Goal: Contribute content: Contribute content

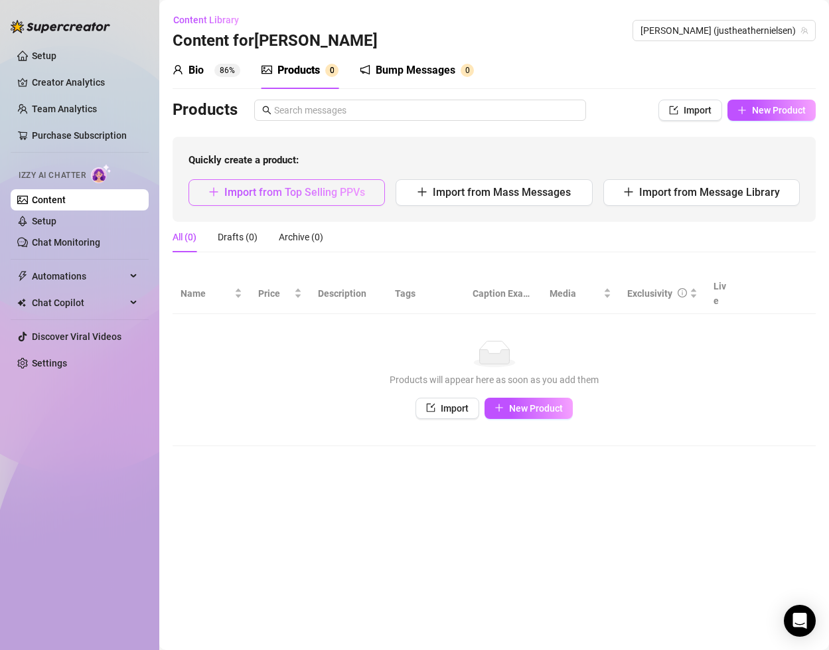
click at [335, 195] on span "Import from Top Selling PPVs" at bounding box center [294, 192] width 141 height 13
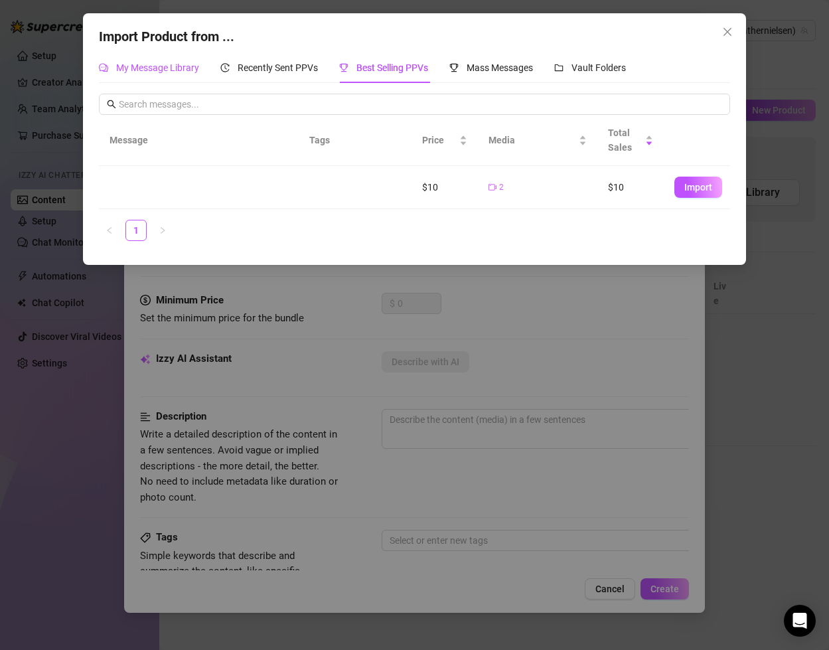
click at [164, 69] on span "My Message Library" at bounding box center [157, 67] width 83 height 11
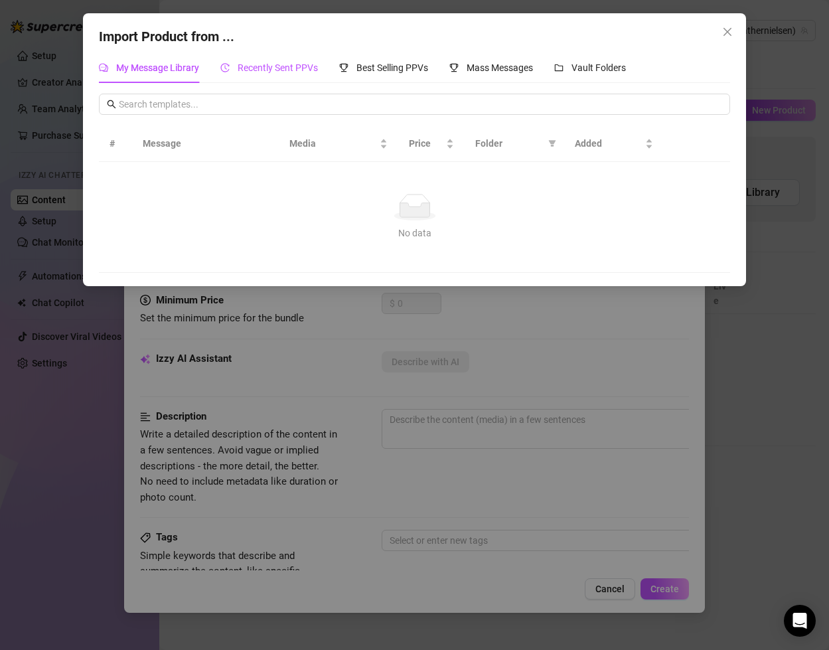
click at [282, 74] on div "Recently Sent PPVs" at bounding box center [269, 67] width 98 height 15
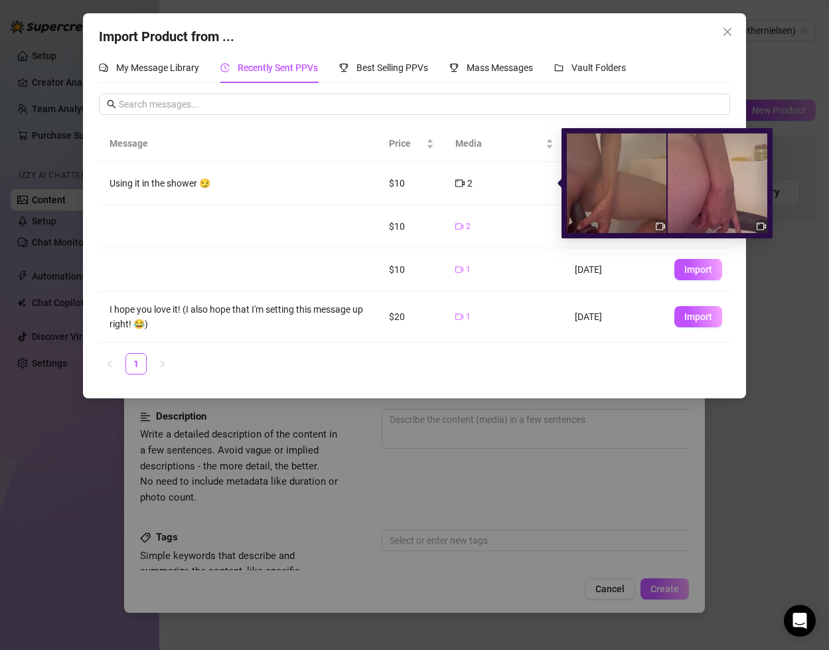
click at [503, 189] on div "2" at bounding box center [505, 183] width 98 height 15
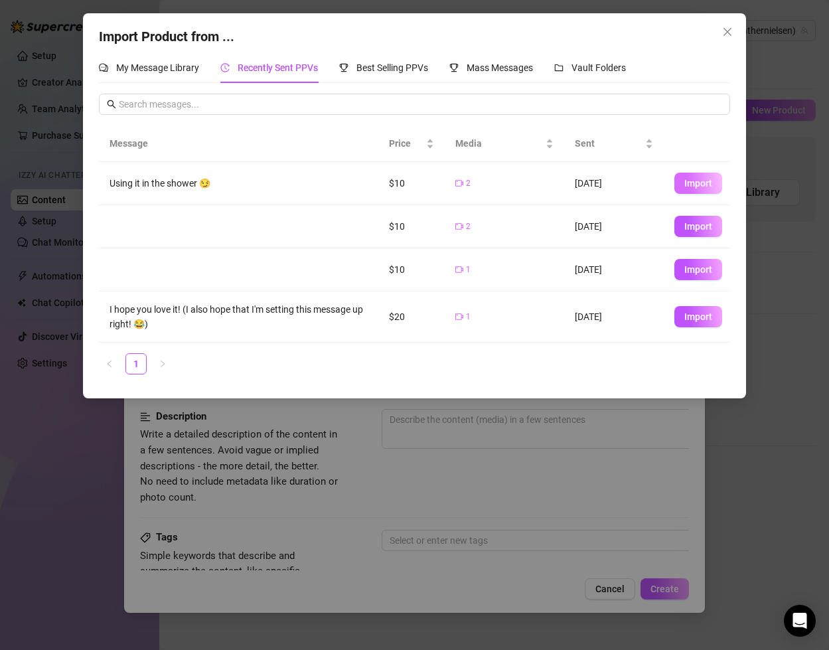
click at [699, 186] on span "Import" at bounding box center [699, 183] width 28 height 11
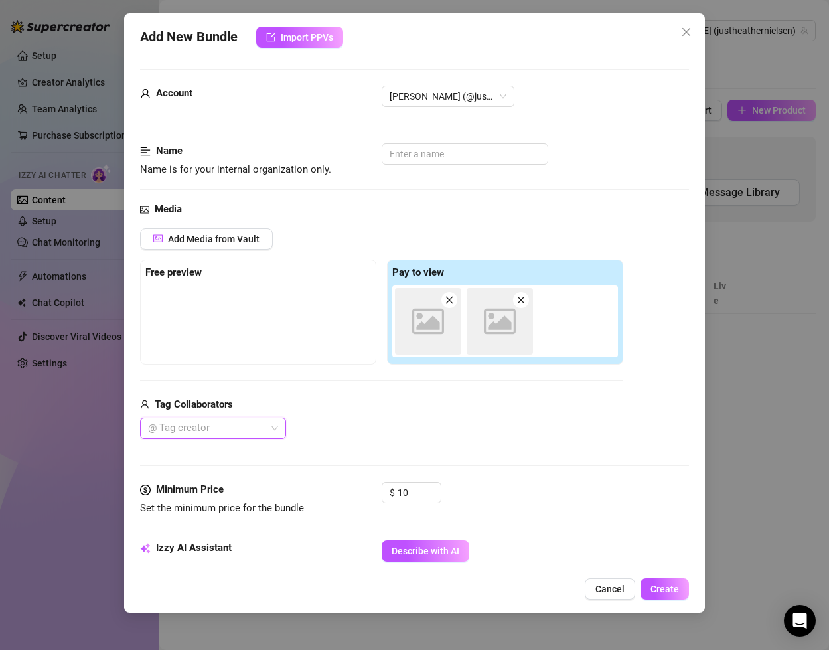
type textarea "Using it in the shower 😏"
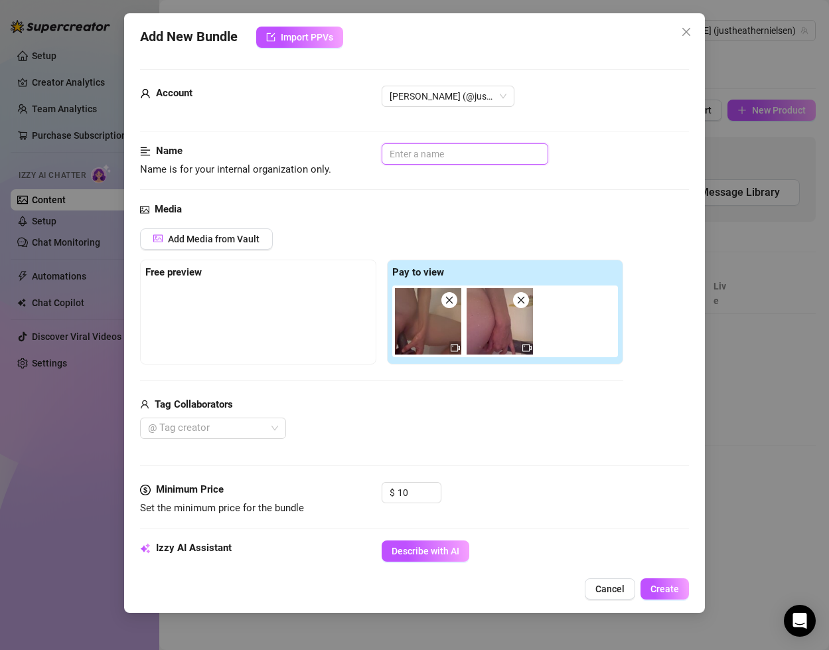
click at [432, 155] on input "text" at bounding box center [465, 153] width 167 height 21
click at [395, 156] on input "SHower BBC Dildo 30 sec" at bounding box center [465, 153] width 167 height 21
click at [424, 155] on input "Shower BBC Dildo 30 sec" at bounding box center [465, 153] width 167 height 21
drag, startPoint x: 441, startPoint y: 159, endPoint x: 466, endPoint y: 159, distance: 25.2
click at [466, 159] on input "ShowerBBC Dildo 30 sec" at bounding box center [465, 153] width 167 height 21
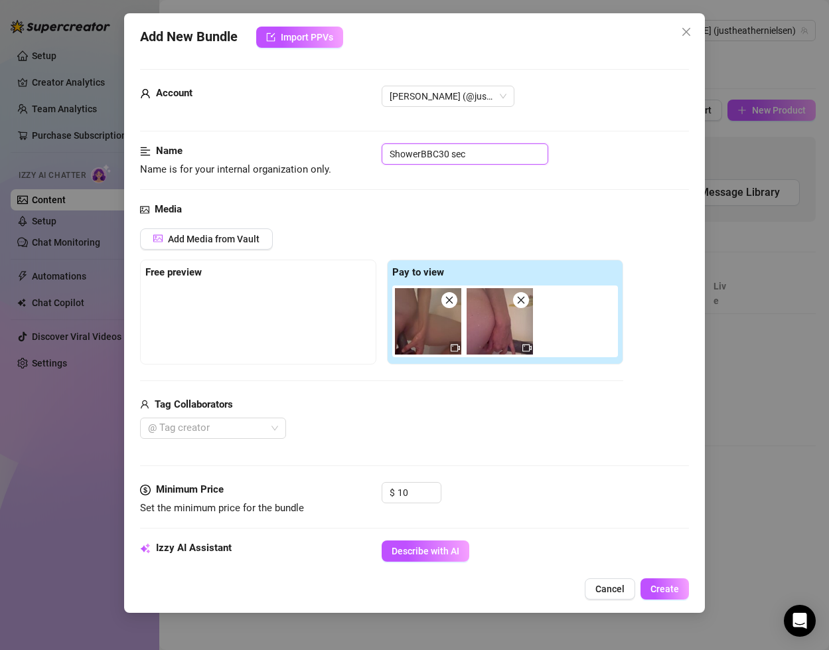
click at [490, 159] on input "ShowerBBC30 sec" at bounding box center [465, 153] width 167 height 21
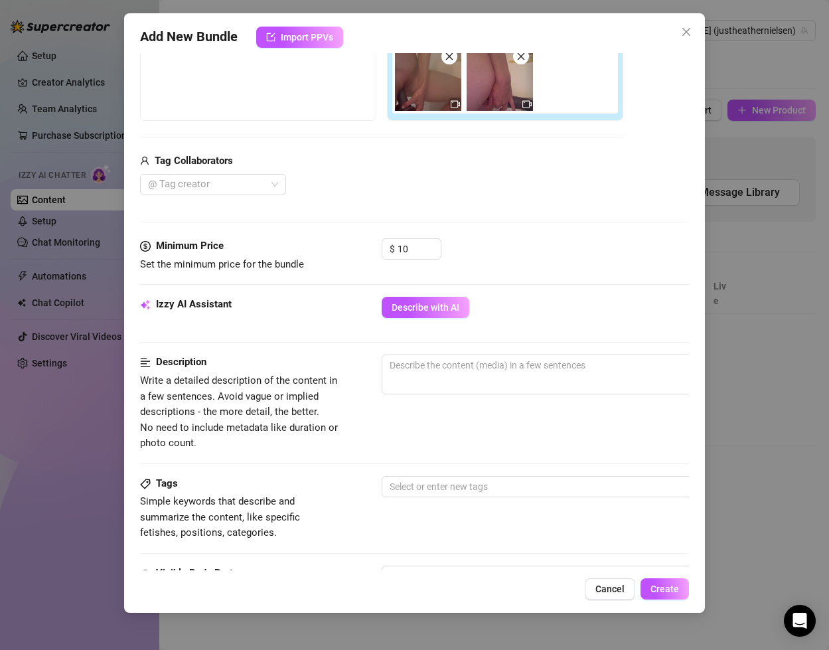
scroll to position [246, 0]
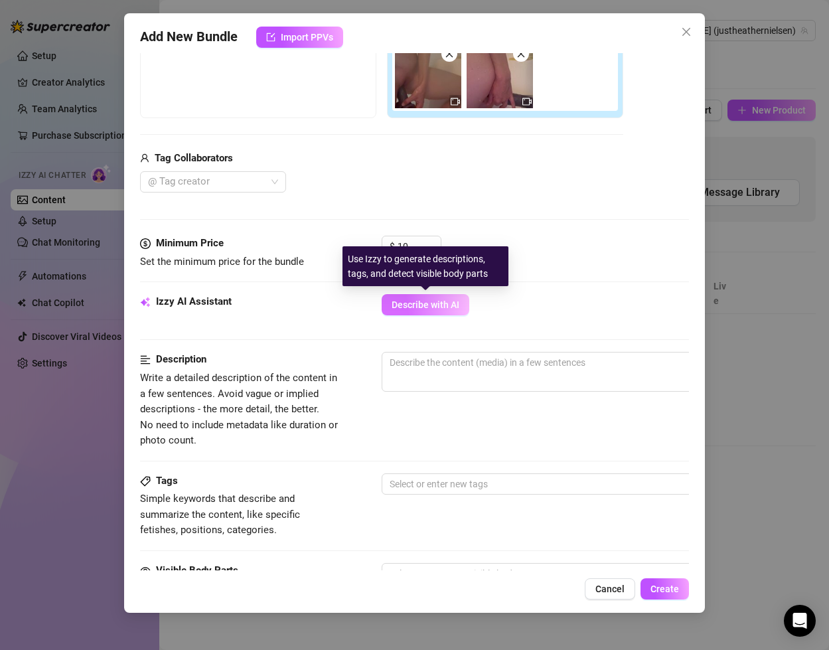
type input "ShowerBBC30"
click at [433, 306] on span "Describe with AI" at bounding box center [426, 304] width 68 height 11
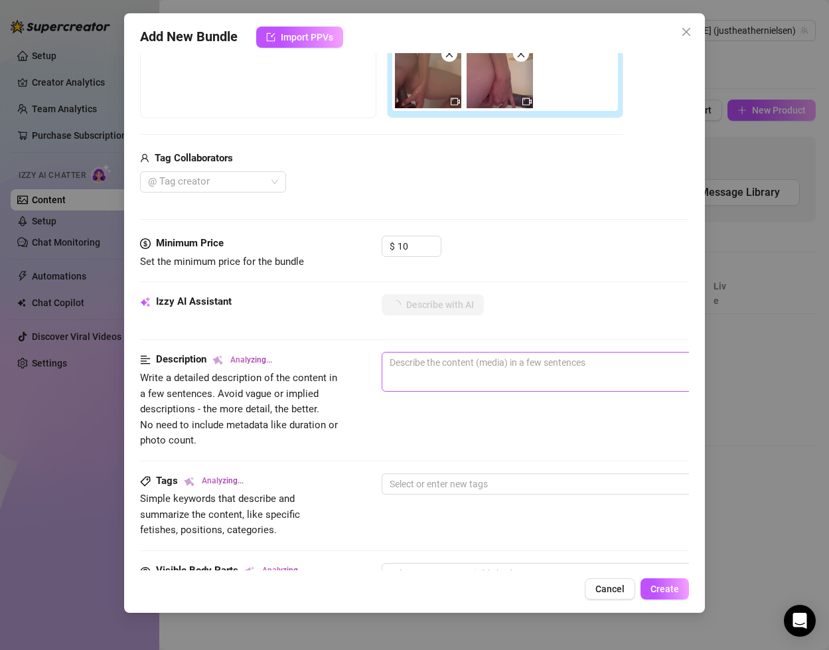
type textarea "[PERSON_NAME]"
type textarea "[PERSON_NAME] is"
type textarea "[PERSON_NAME] is fully"
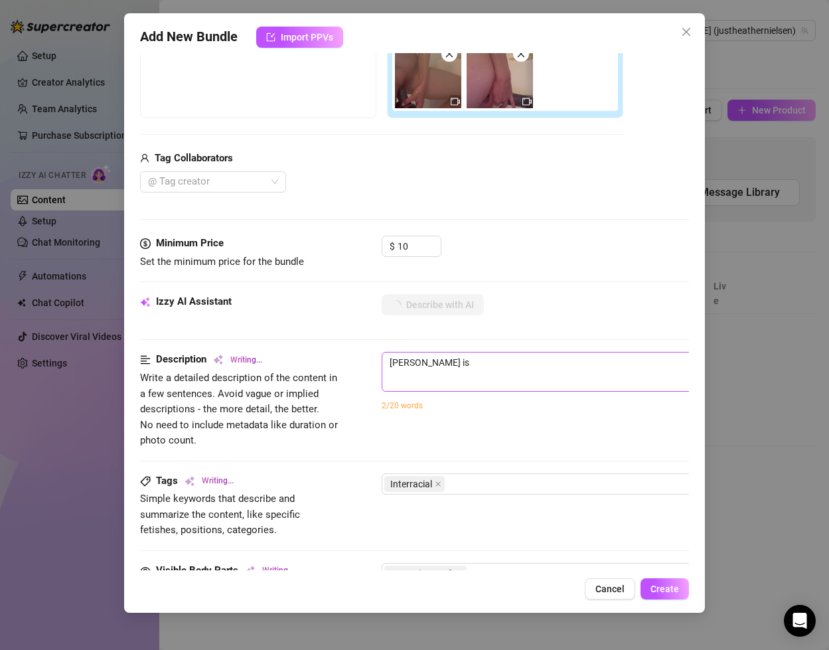
type textarea "[PERSON_NAME] is fully"
type textarea "[PERSON_NAME] is fully naked"
type textarea "[PERSON_NAME] is fully naked in"
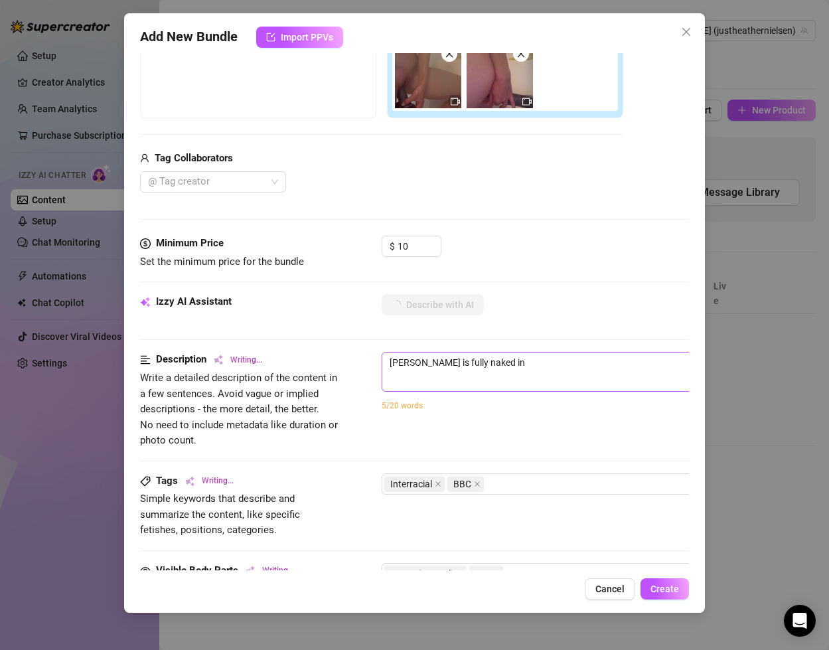
type textarea "[PERSON_NAME] is fully naked in the"
type textarea "[PERSON_NAME] is fully naked in the shower,"
type textarea "[PERSON_NAME] is fully naked in the shower, spreading"
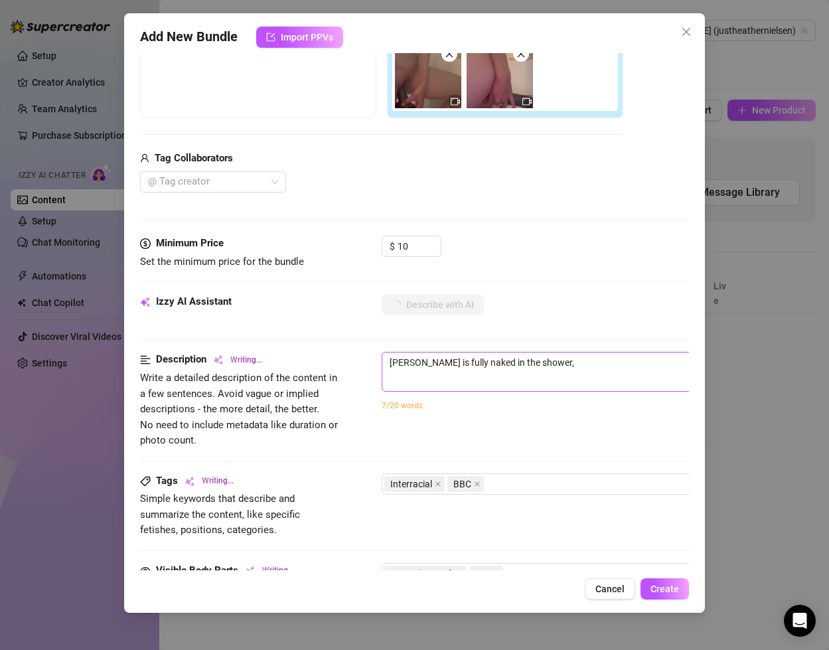
type textarea "[PERSON_NAME] is fully naked in the shower, spreading"
type textarea "[PERSON_NAME] is fully naked in the shower, spreading her"
type textarea "[PERSON_NAME] is fully naked in the shower, spreading her legs"
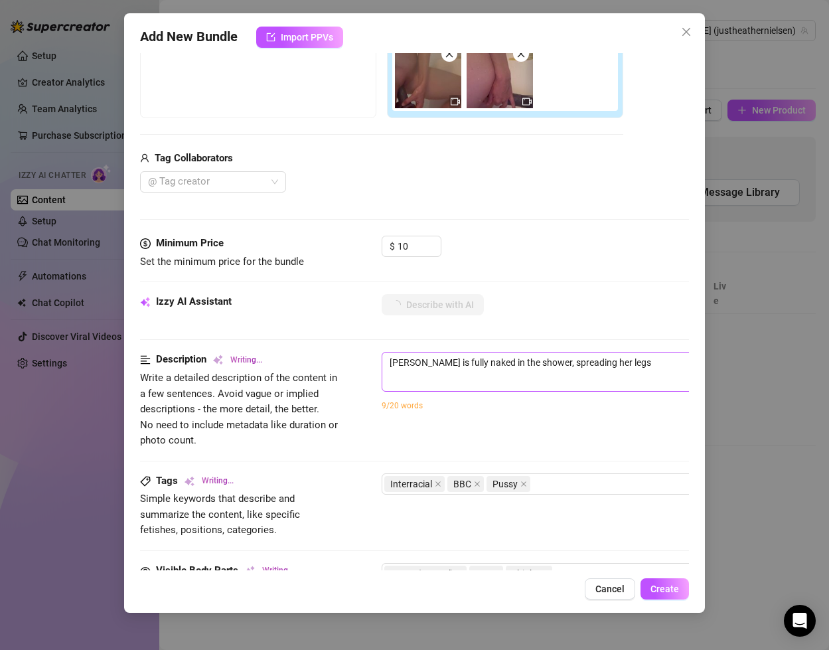
type textarea "[PERSON_NAME] is fully naked in the shower, spreading her legs wide"
type textarea "[PERSON_NAME] is fully naked in the shower, spreading her legs wide while"
type textarea "[PERSON_NAME] is fully naked in the shower, spreading her legs wide while strok…"
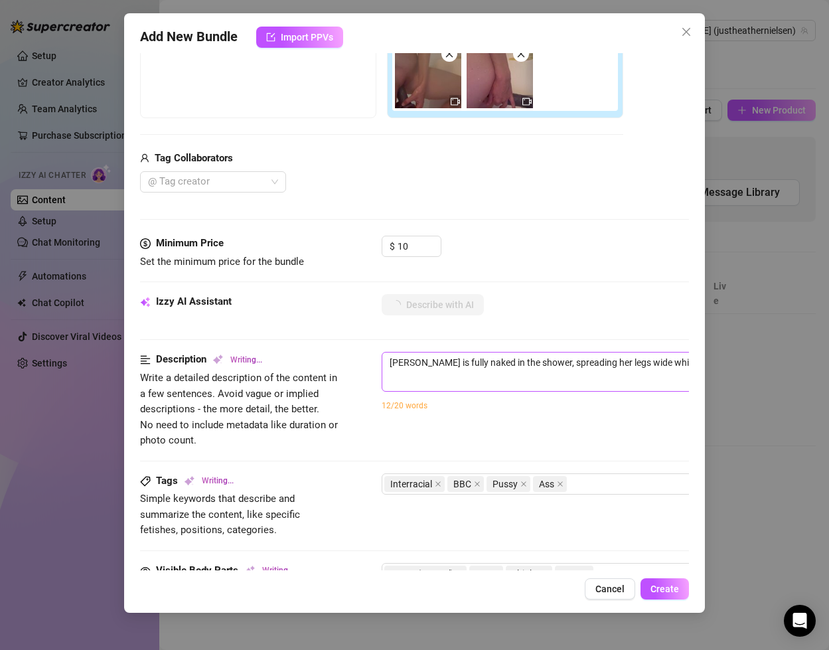
type textarea "[PERSON_NAME] is fully naked in the shower, spreading her legs wide while strok…"
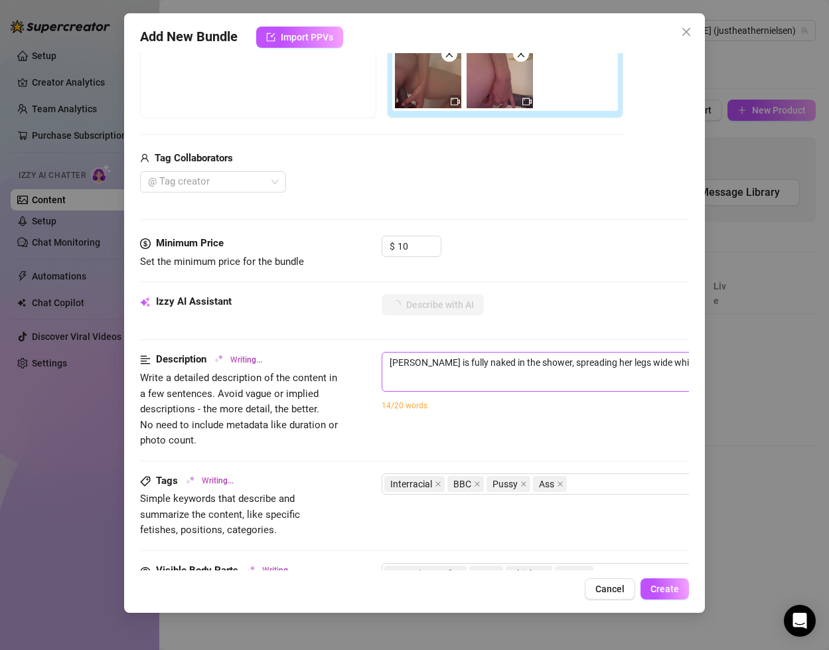
type textarea "[PERSON_NAME] is fully naked in the shower, spreading her legs wide while strok…"
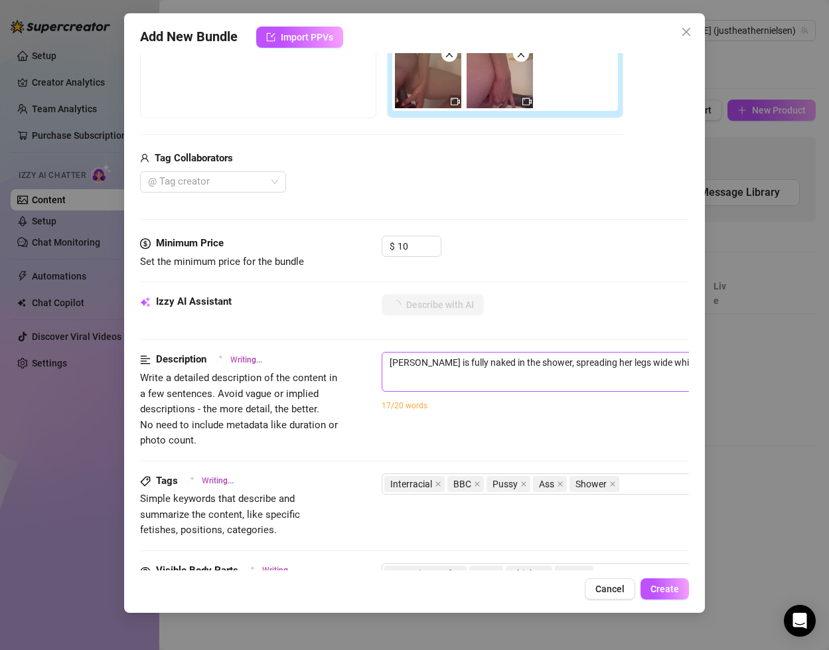
type textarea "[PERSON_NAME] is fully naked in the shower, spreading her legs wide while strok…"
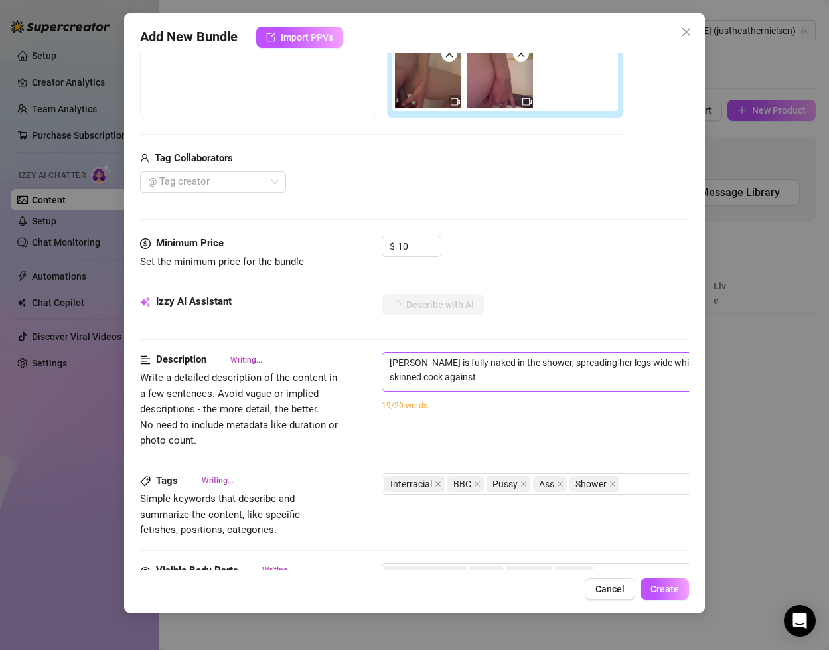
type textarea "[PERSON_NAME] is fully naked in the shower, spreading her legs wide while strok…"
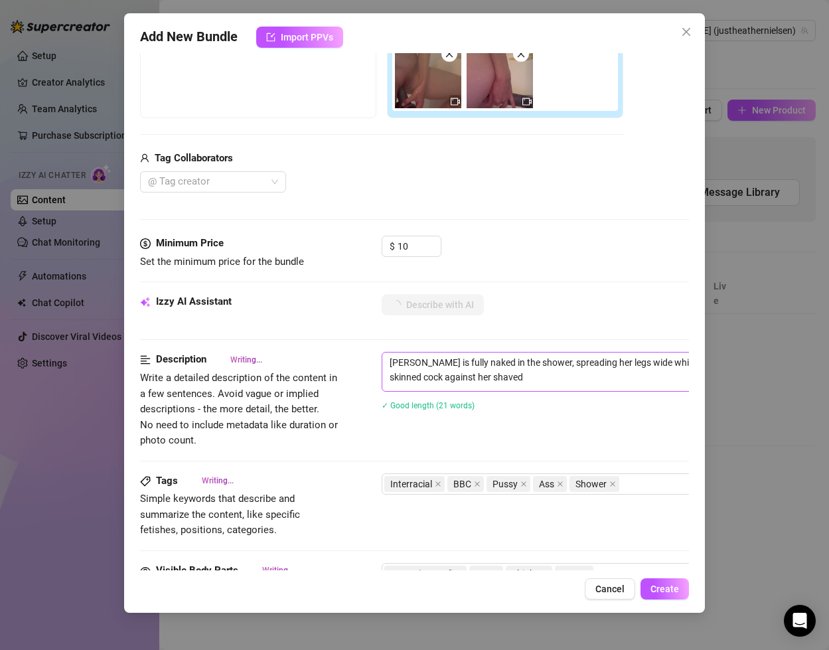
type textarea "[PERSON_NAME] is fully naked in the shower, spreading her legs wide while strok…"
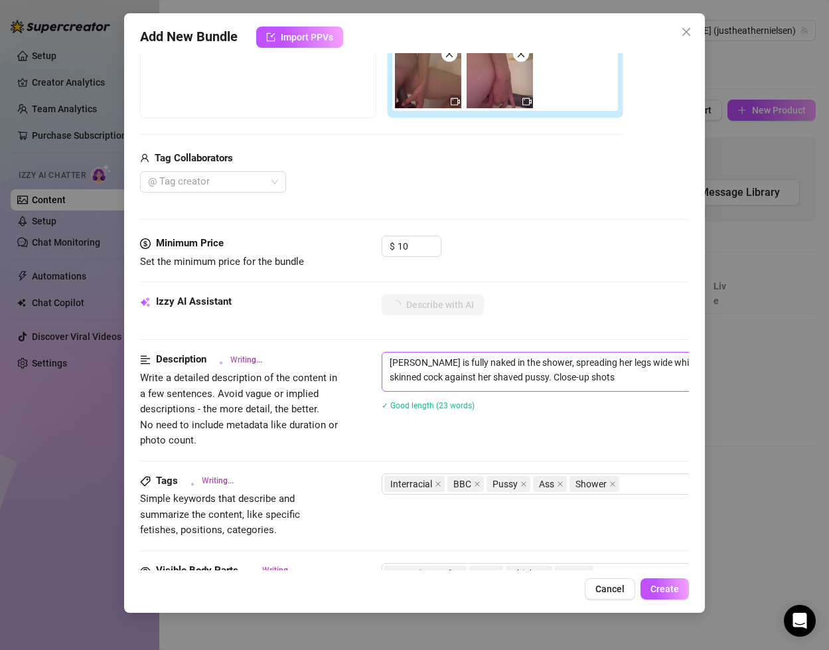
type textarea "[PERSON_NAME] is fully naked in the shower, spreading her legs wide while strok…"
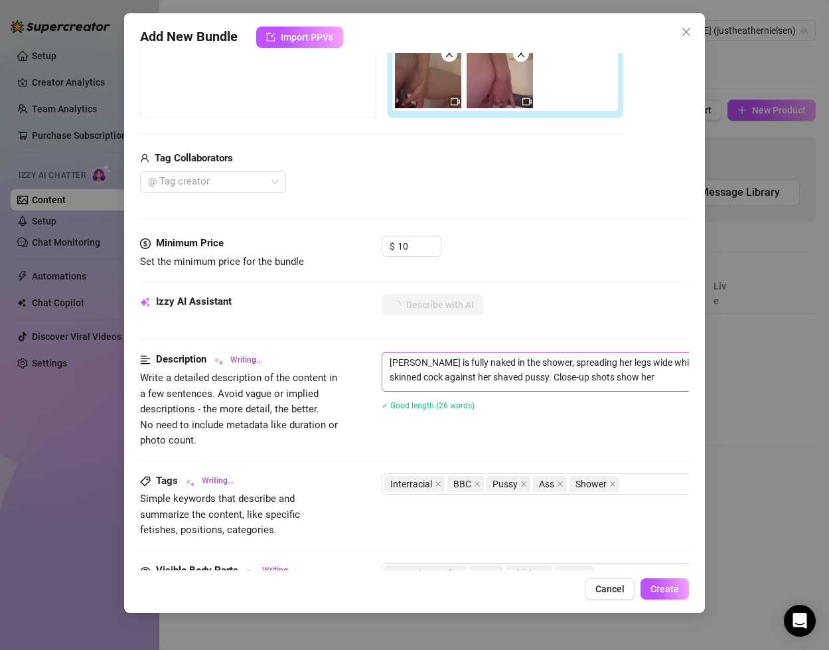
type textarea "[PERSON_NAME] is fully naked in the shower, spreading her legs wide while strok…"
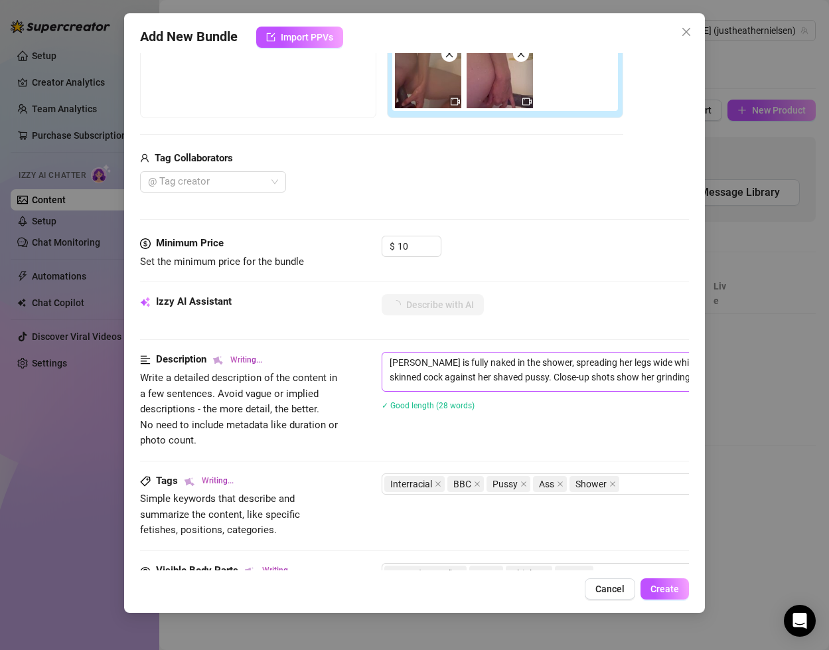
type textarea "[PERSON_NAME] is fully naked in the shower, spreading her legs wide while strok…"
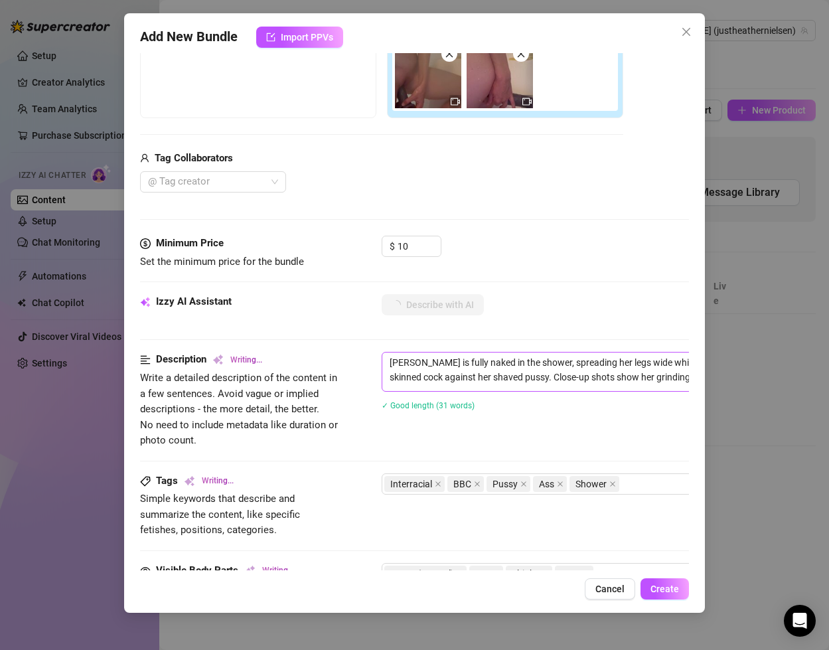
type textarea "[PERSON_NAME] is fully naked in the shower, spreading her legs wide while strok…"
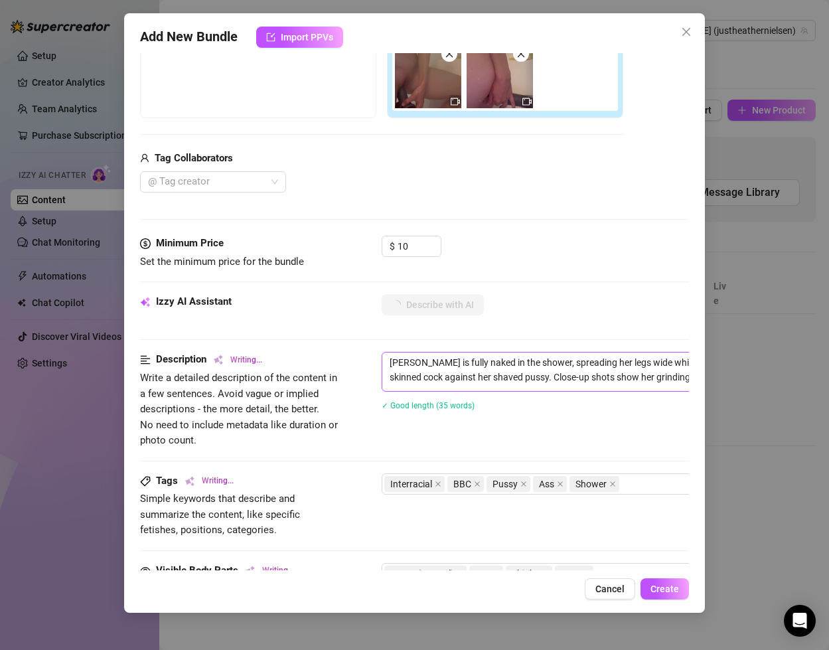
type textarea "[PERSON_NAME] is fully naked in the shower, spreading her legs wide while strok…"
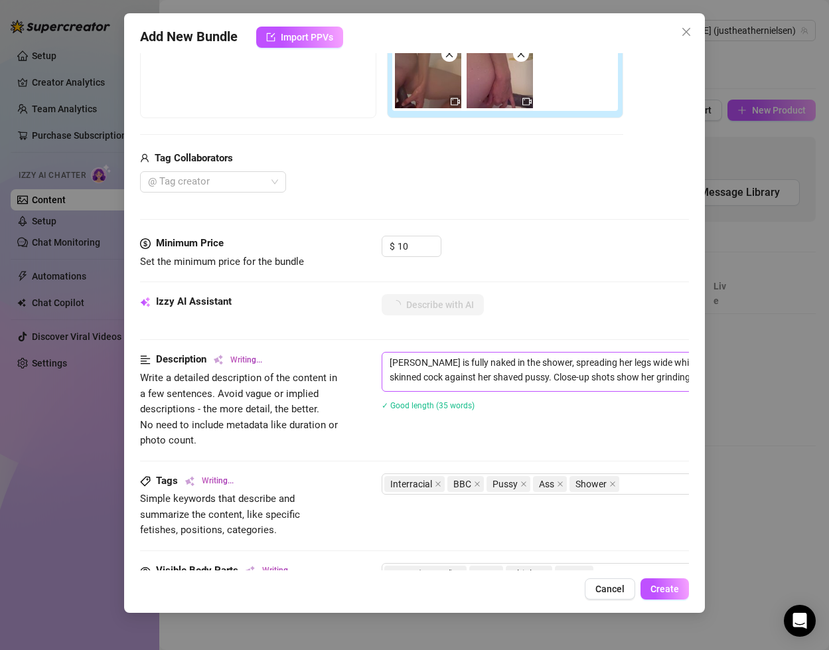
type textarea "[PERSON_NAME] is fully naked in the shower, spreading her legs wide while strok…"
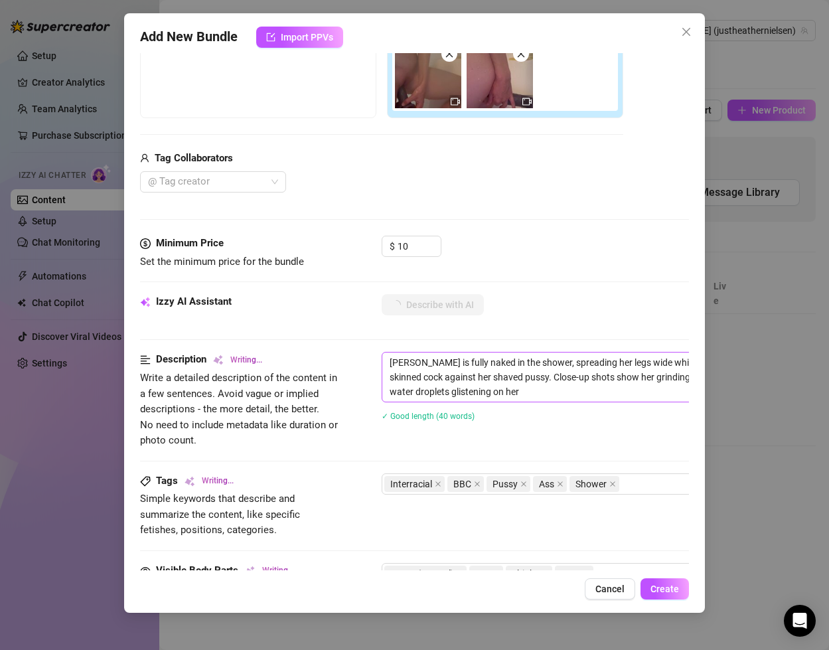
type textarea "[PERSON_NAME] is fully naked in the shower, spreading her legs wide while strok…"
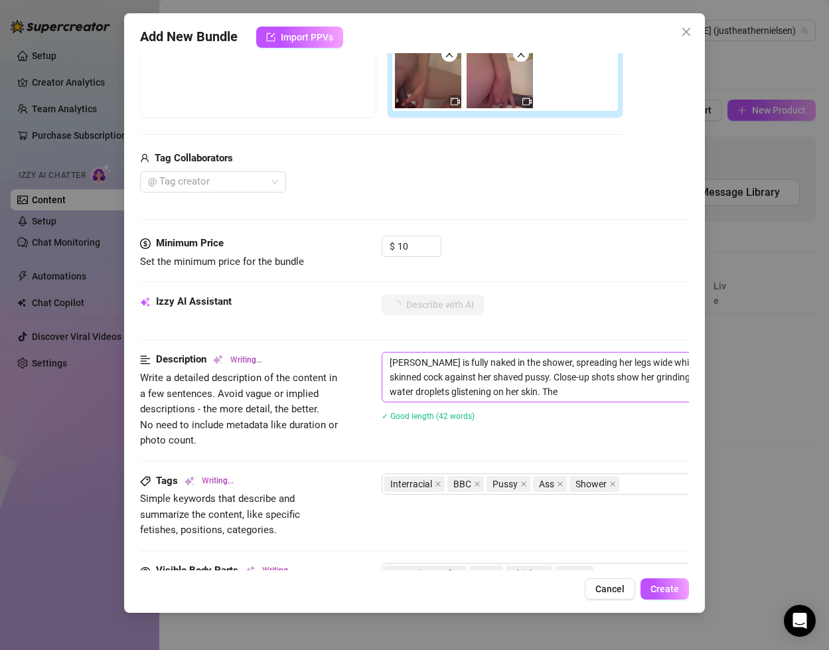
type textarea "[PERSON_NAME] is fully naked in the shower, spreading her legs wide while strok…"
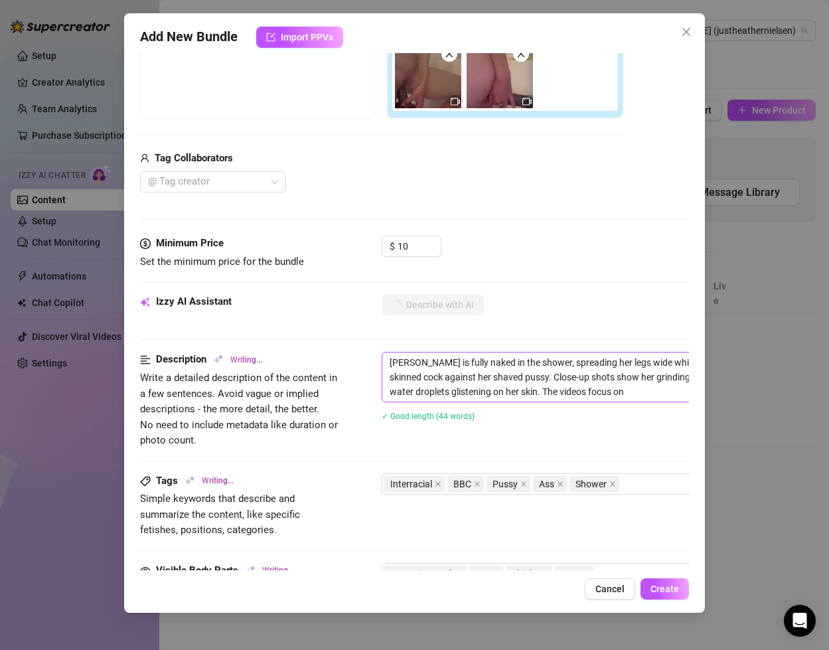
type textarea "[PERSON_NAME] is fully naked in the shower, spreading her legs wide while strok…"
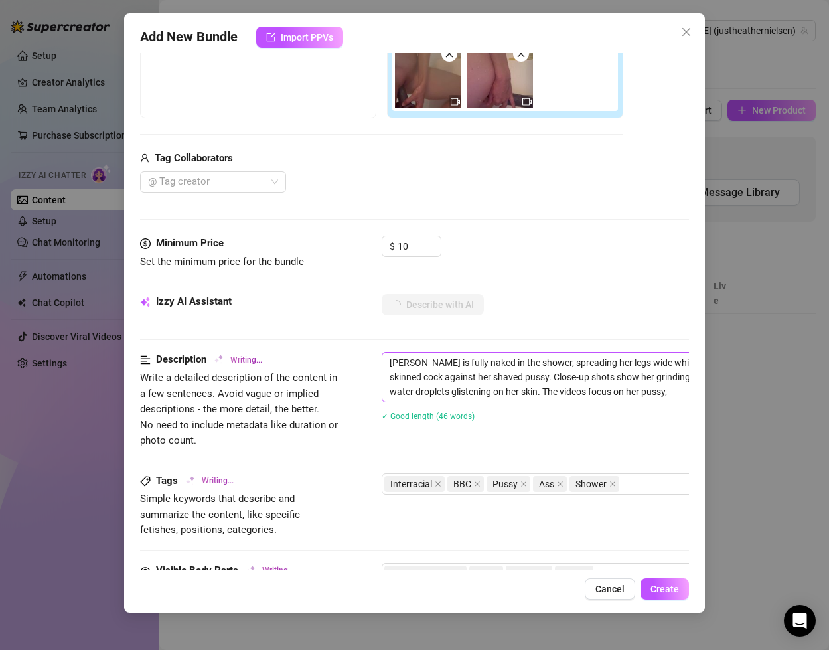
type textarea "[PERSON_NAME] is fully naked in the shower, spreading her legs wide while strok…"
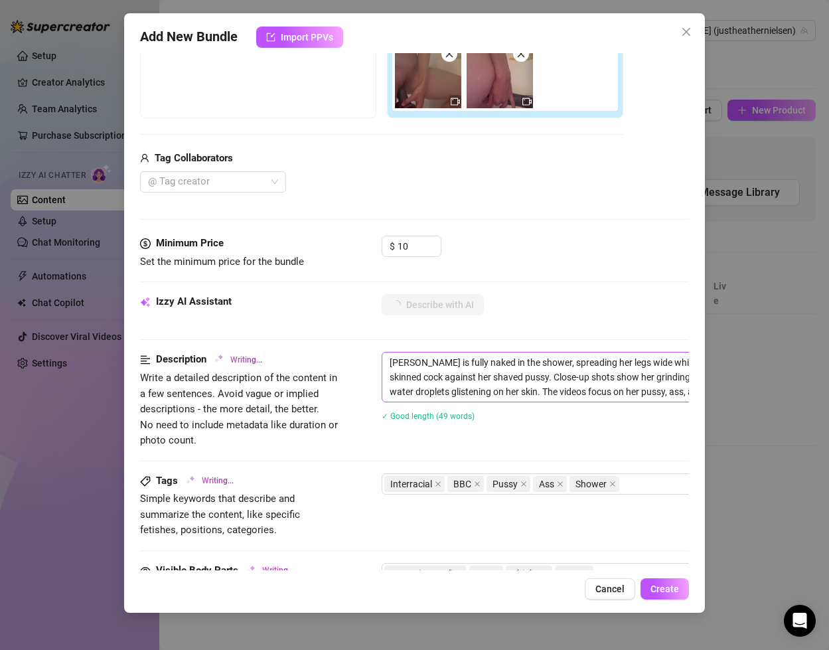
type textarea "[PERSON_NAME] is fully naked in the shower, spreading her legs wide while strok…"
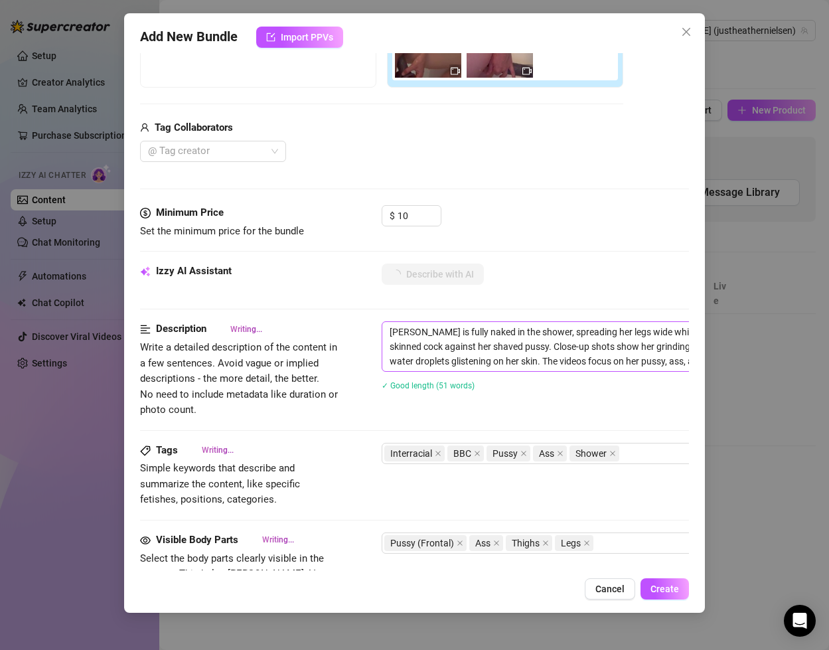
type textarea "[PERSON_NAME] is fully naked in the shower, spreading her legs wide while strok…"
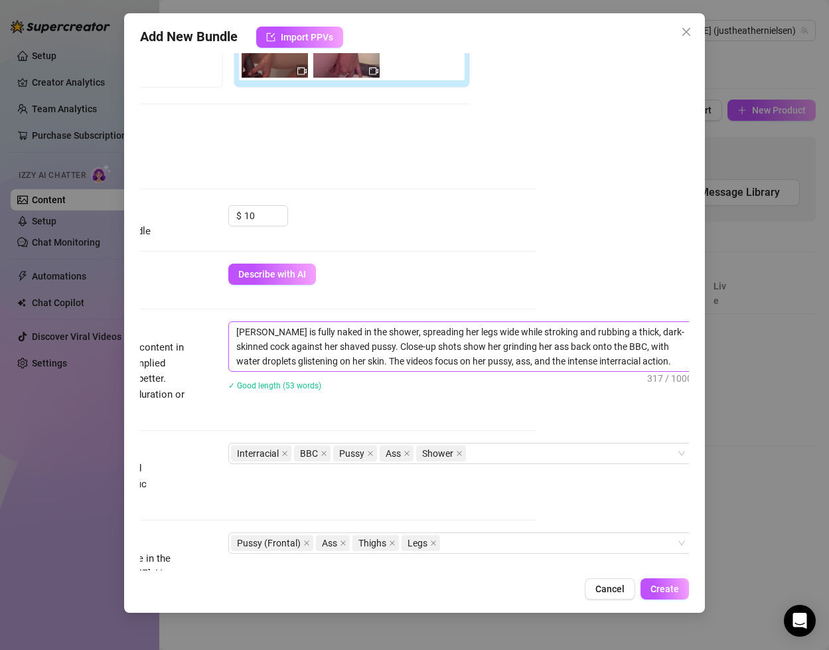
scroll to position [277, 151]
click at [248, 348] on textarea "[PERSON_NAME] is fully naked in the shower, spreading her legs wide while strok…" at bounding box center [463, 346] width 464 height 49
type textarea "[PERSON_NAME] is fully naked in the shower, spreading her legs wide while strok…"
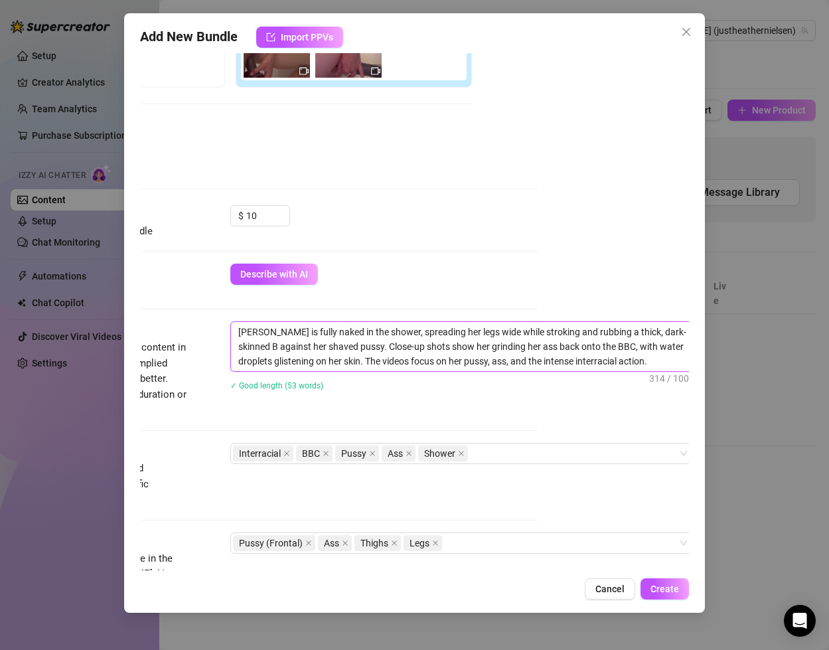
type textarea "[PERSON_NAME] is fully naked in the shower, spreading her legs wide while strok…"
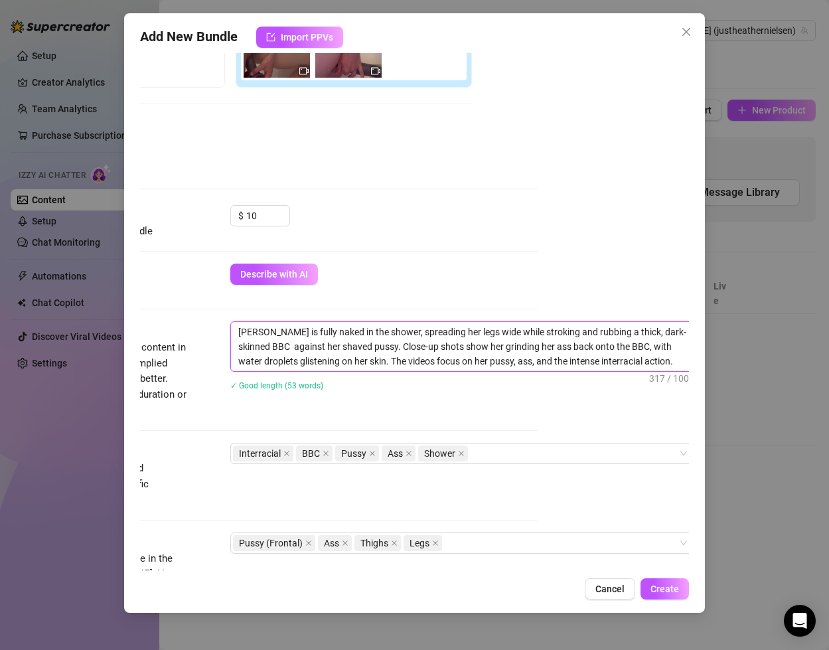
type textarea "[PERSON_NAME] is fully naked in the shower, spreading her legs wide while strok…"
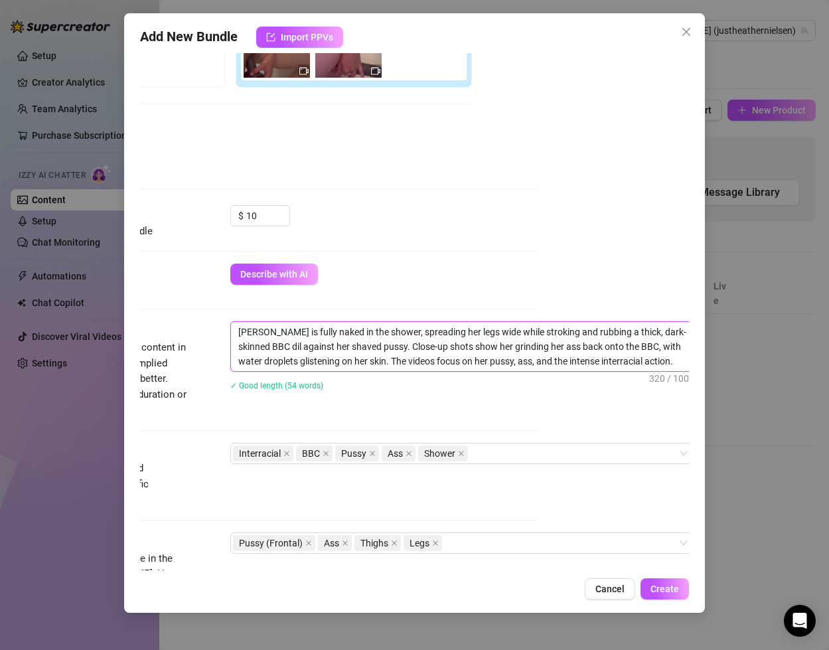
type textarea "[PERSON_NAME] is fully naked in the shower, spreading her legs wide while strok…"
click at [654, 365] on textarea "[PERSON_NAME] is fully naked in the shower, spreading her legs wide while strok…" at bounding box center [463, 346] width 464 height 49
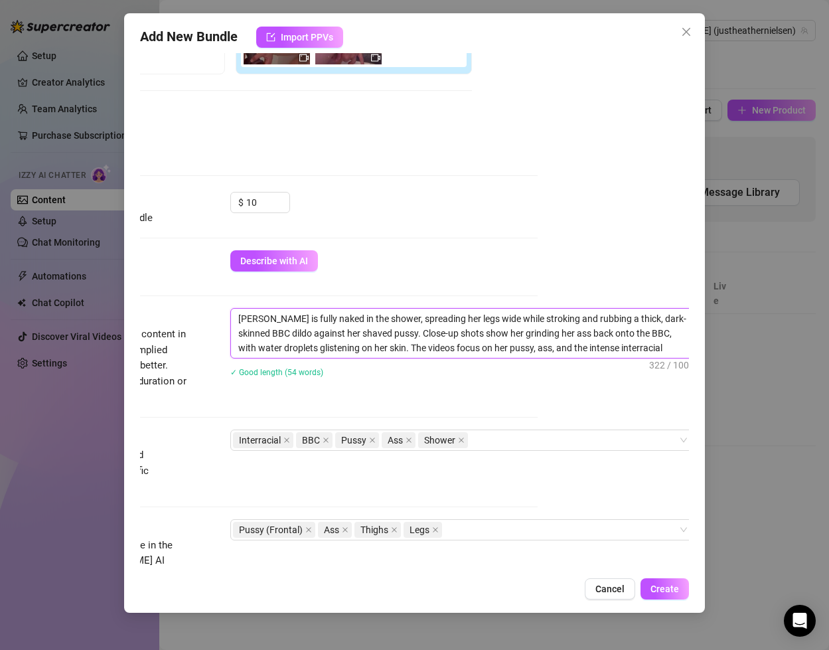
scroll to position [294, 151]
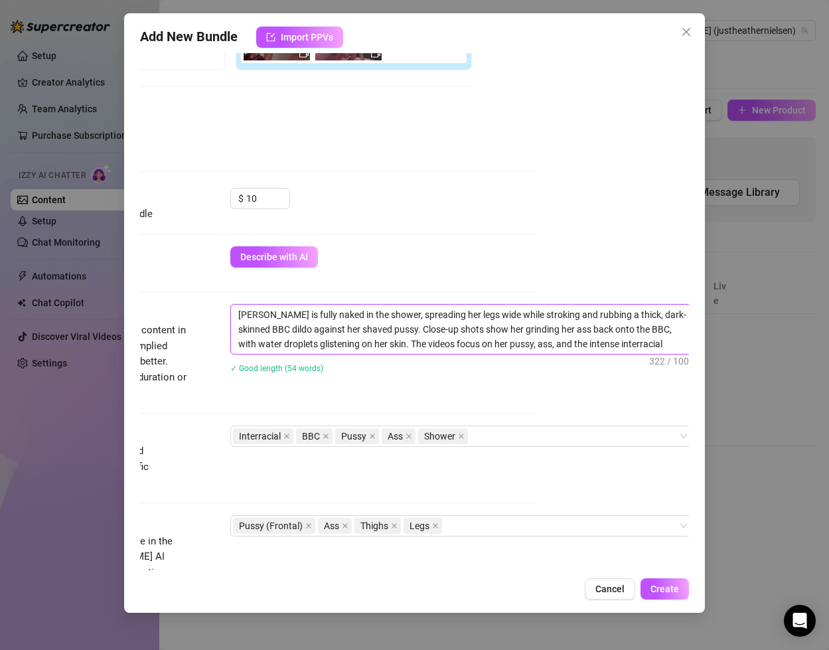
drag, startPoint x: 655, startPoint y: 343, endPoint x: 614, endPoint y: 343, distance: 41.8
click at [614, 343] on textarea "[PERSON_NAME] is fully naked in the shower, spreading her legs wide while strok…" at bounding box center [463, 329] width 464 height 49
click at [597, 343] on textarea "[PERSON_NAME] is fully naked in the shower, spreading her legs wide while strok…" at bounding box center [463, 329] width 464 height 49
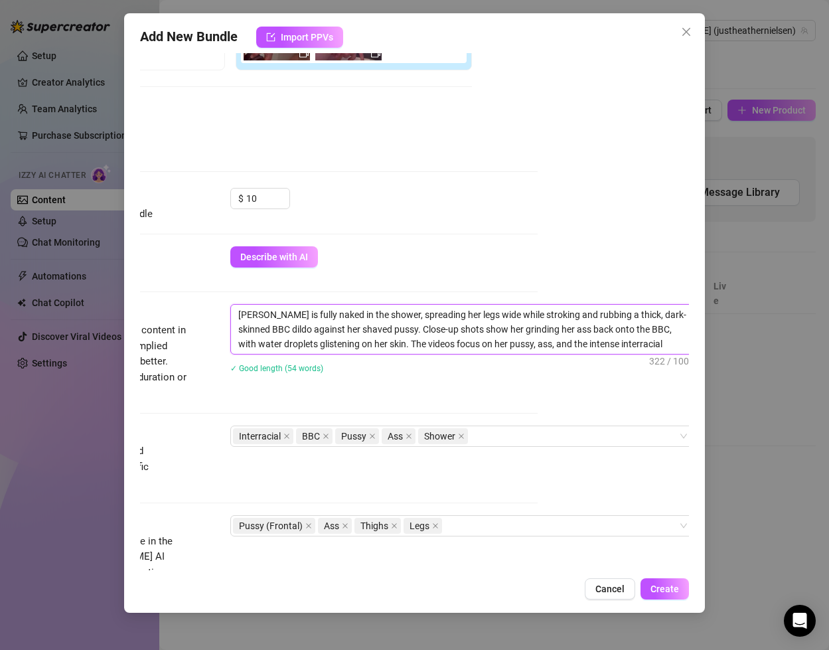
click at [597, 343] on textarea "[PERSON_NAME] is fully naked in the shower, spreading her legs wide while strok…" at bounding box center [463, 329] width 464 height 49
drag, startPoint x: 367, startPoint y: 345, endPoint x: 672, endPoint y: 349, distance: 305.5
click at [672, 349] on textarea "[PERSON_NAME] is fully naked in the shower, spreading her legs wide while strok…" at bounding box center [463, 329] width 464 height 49
type textarea "[PERSON_NAME] is fully naked in the shower, spreading her legs wide while strok…"
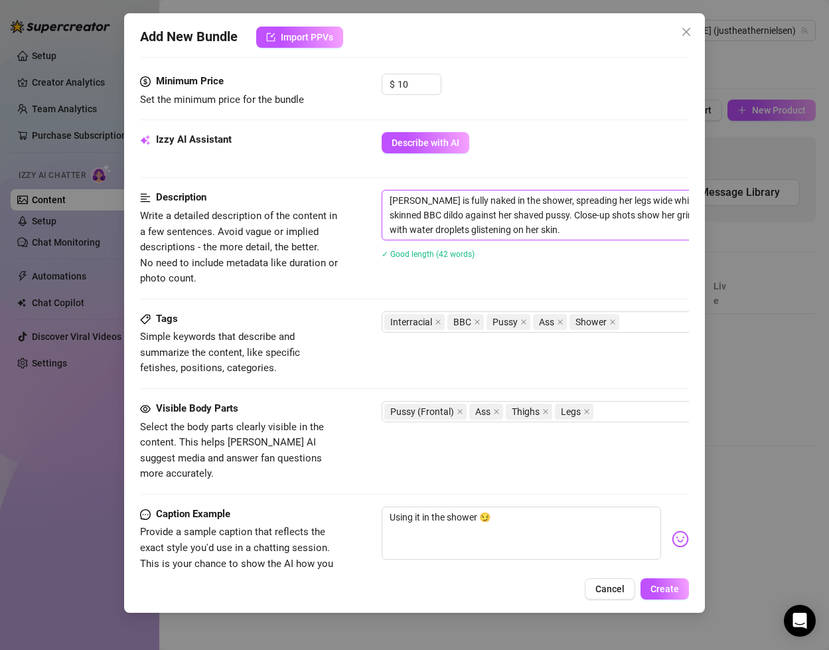
scroll to position [411, 0]
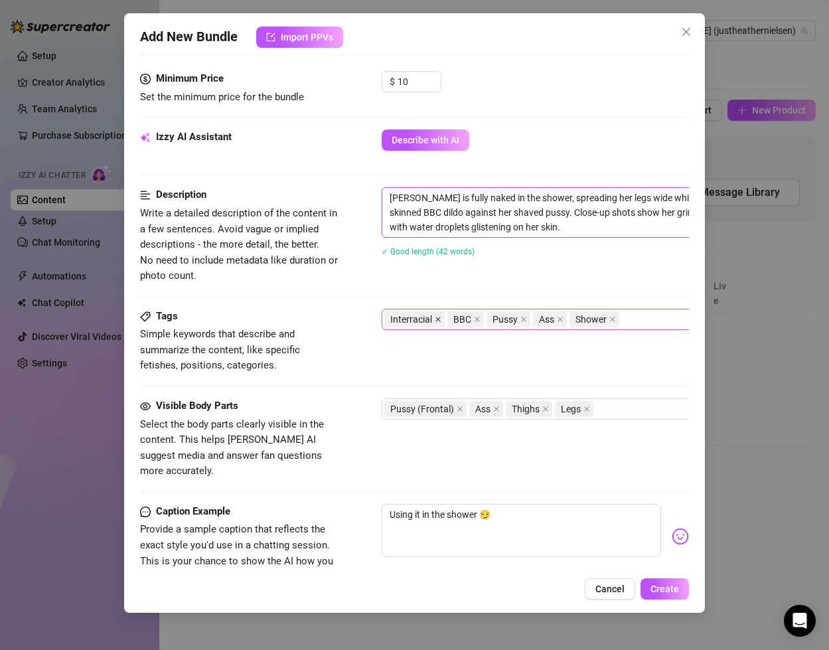
click at [437, 319] on icon "close" at bounding box center [438, 319] width 7 height 7
click at [582, 320] on div "BBC Pussy Ass Shower" at bounding box center [607, 319] width 446 height 19
type textarea "[PERSON_NAME] is fully naked in the shower, spreading her legs wide while strok…"
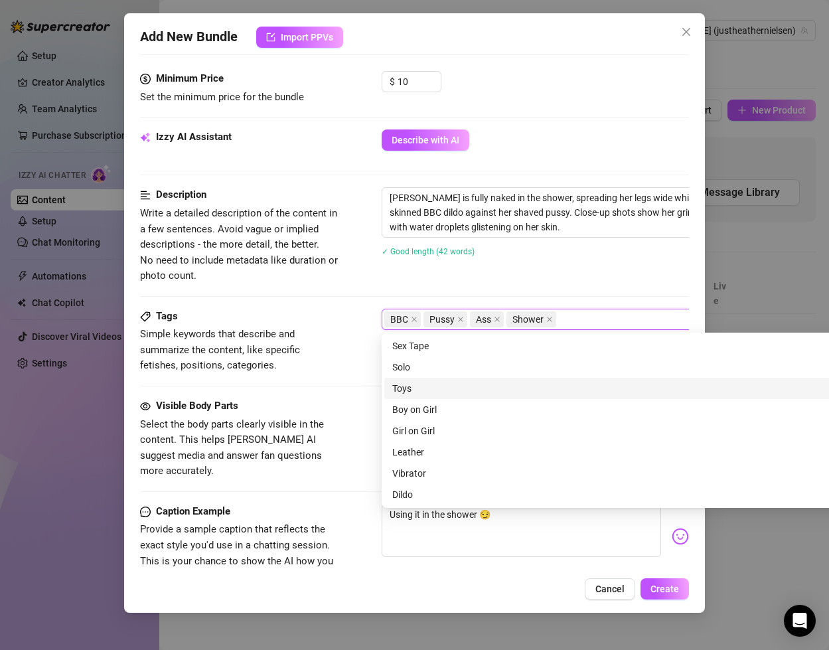
click at [487, 390] on div "Toys" at bounding box center [614, 388] width 444 height 15
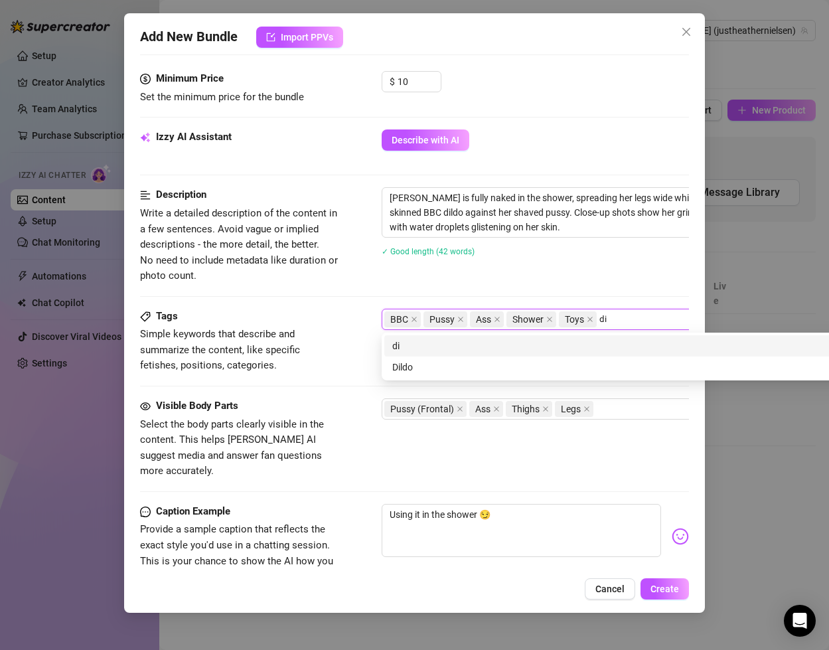
type input "dil"
click at [586, 366] on div "Dildo" at bounding box center [614, 367] width 444 height 15
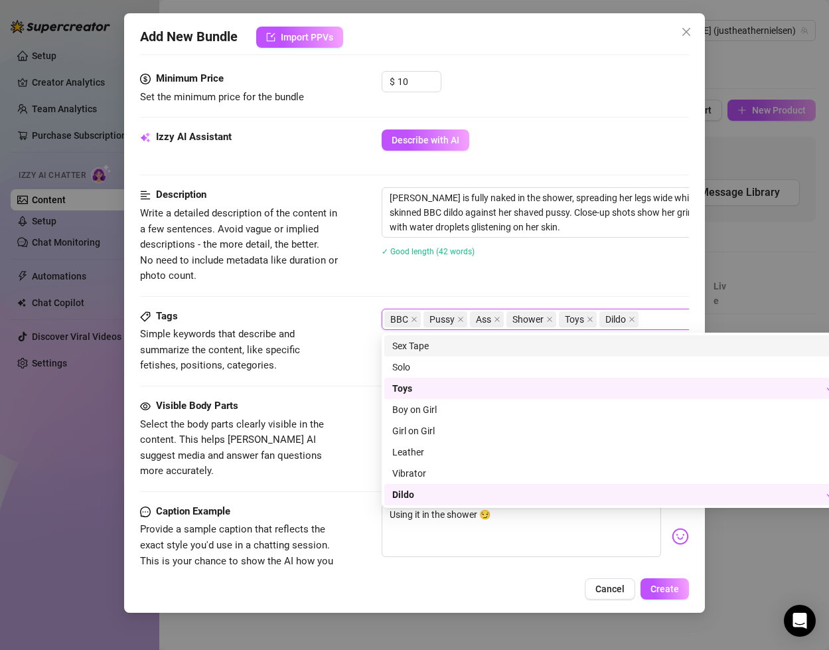
click at [467, 279] on div "Description Write a detailed description of the content in a few sentences. Avo…" at bounding box center [414, 235] width 549 height 96
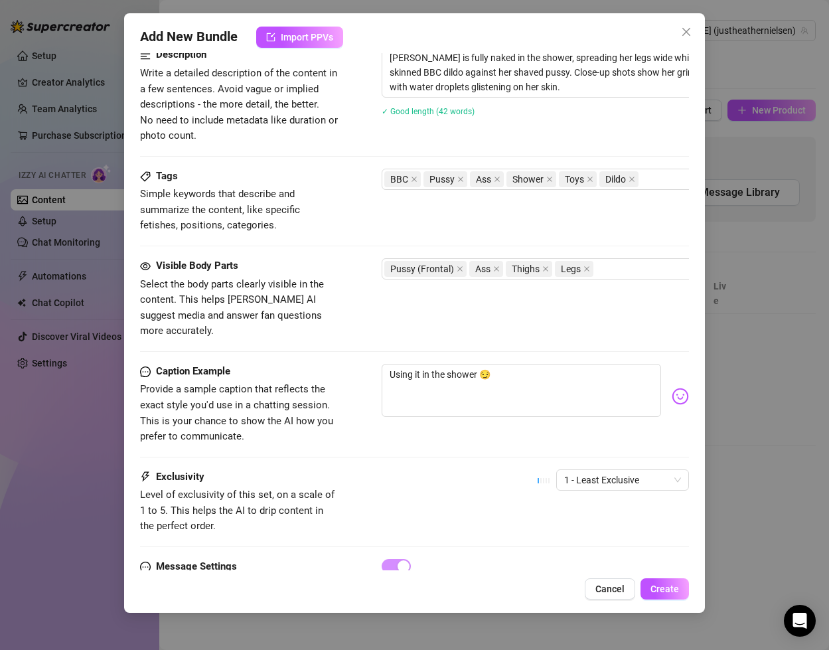
scroll to position [598, 0]
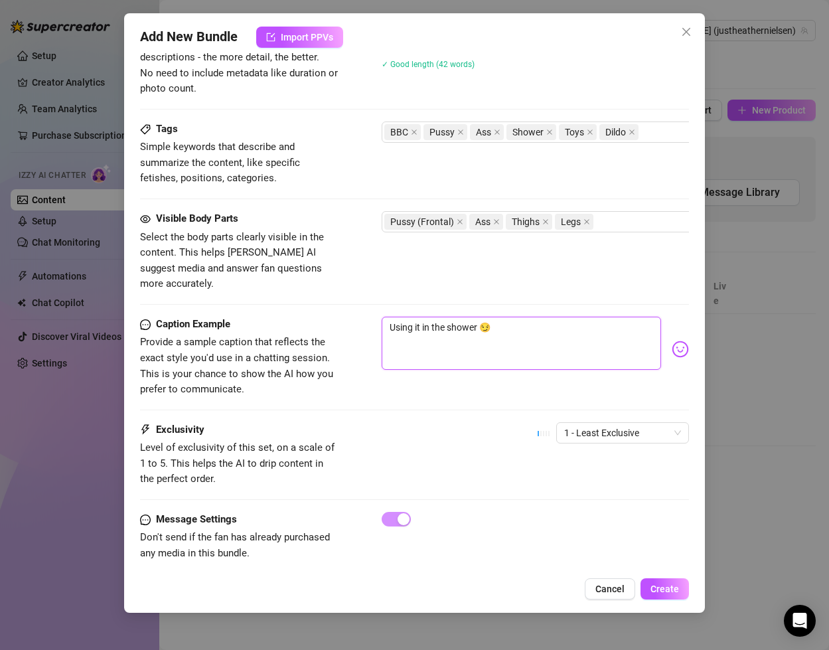
drag, startPoint x: 547, startPoint y: 309, endPoint x: 352, endPoint y: 293, distance: 195.9
click at [352, 293] on form "Account [PERSON_NAME] (@justheathernielsen) Name Name is for your internal orga…" at bounding box center [414, 29] width 549 height 1116
type textarea "Type your message here..."
click at [572, 317] on textarea at bounding box center [521, 343] width 279 height 53
type textarea "S"
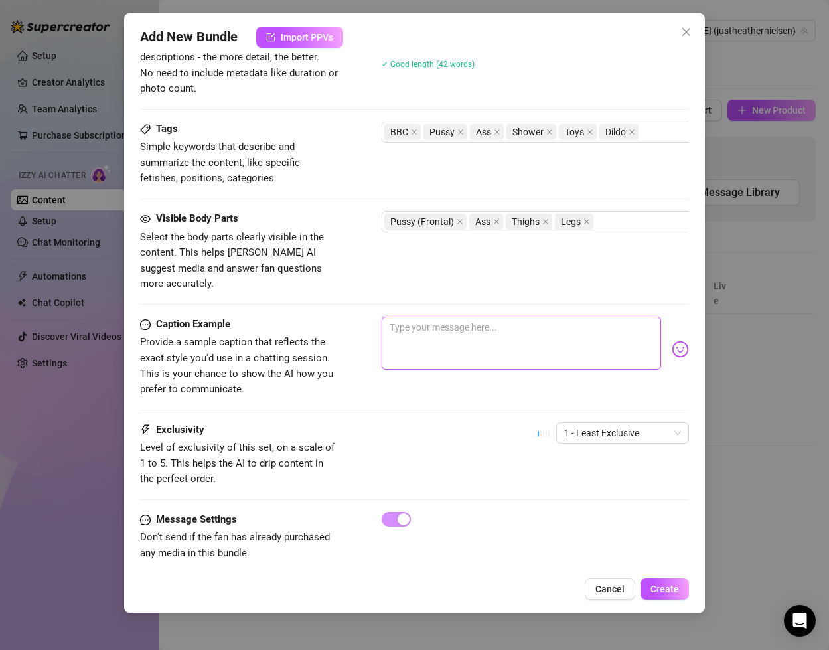
type textarea "S"
type textarea "SH"
type textarea "SHo"
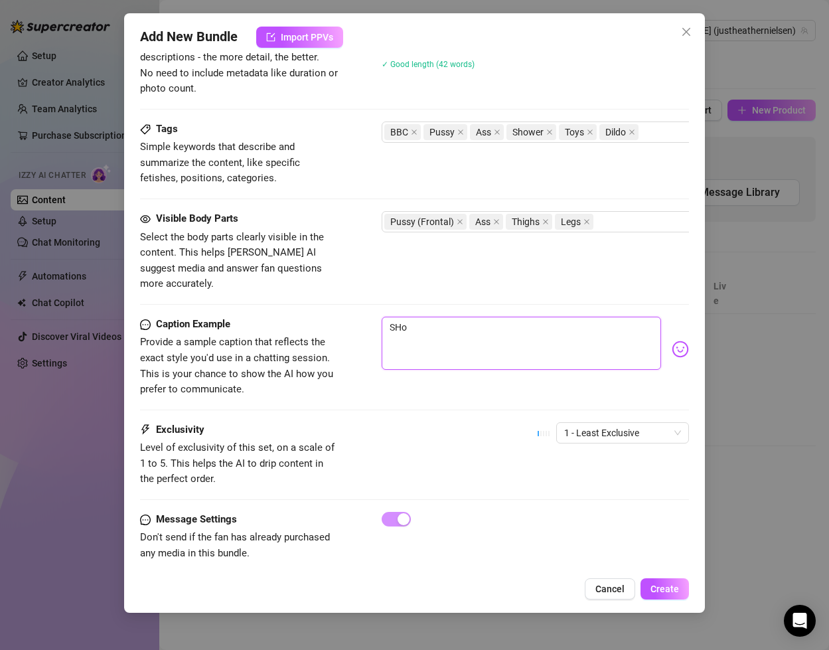
type textarea "SHow"
type textarea "SHowe"
type textarea "SHower"
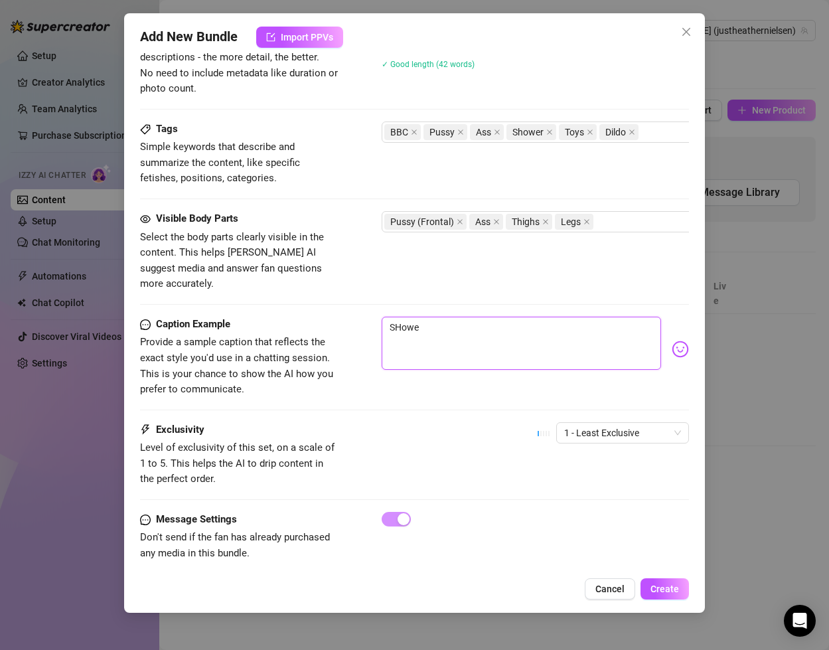
type textarea "SHower"
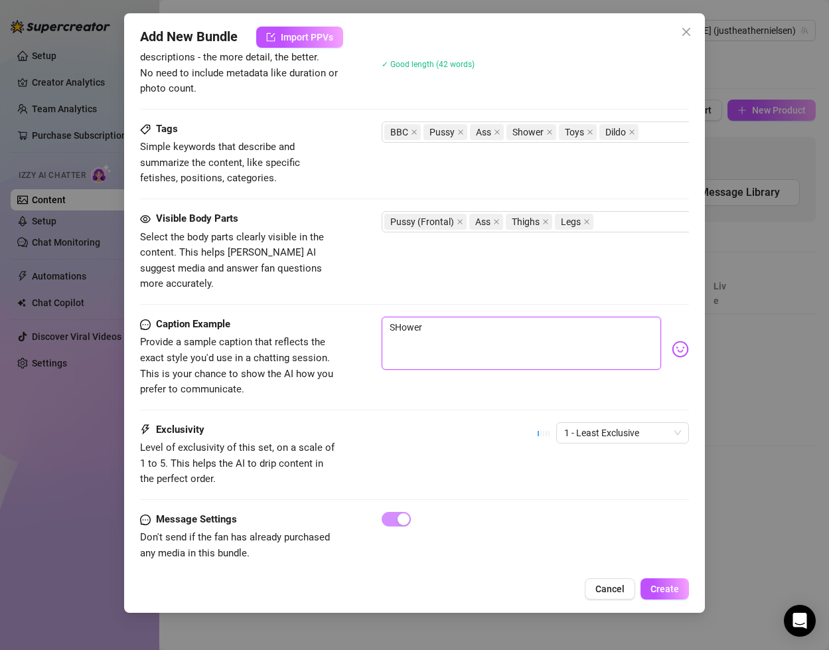
type textarea "SHowe"
type textarea "SHow"
type textarea "SHo"
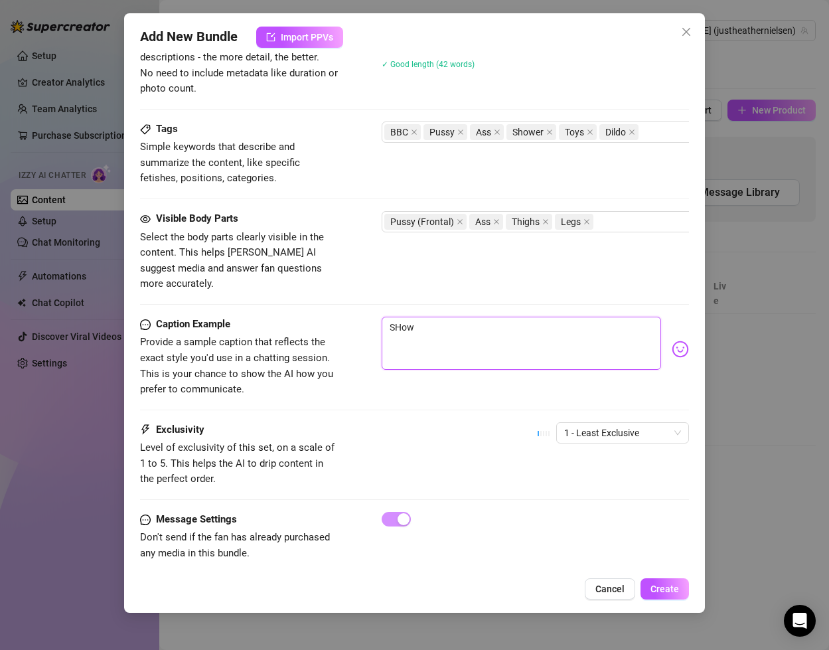
type textarea "SHo"
type textarea "SH"
type textarea "S"
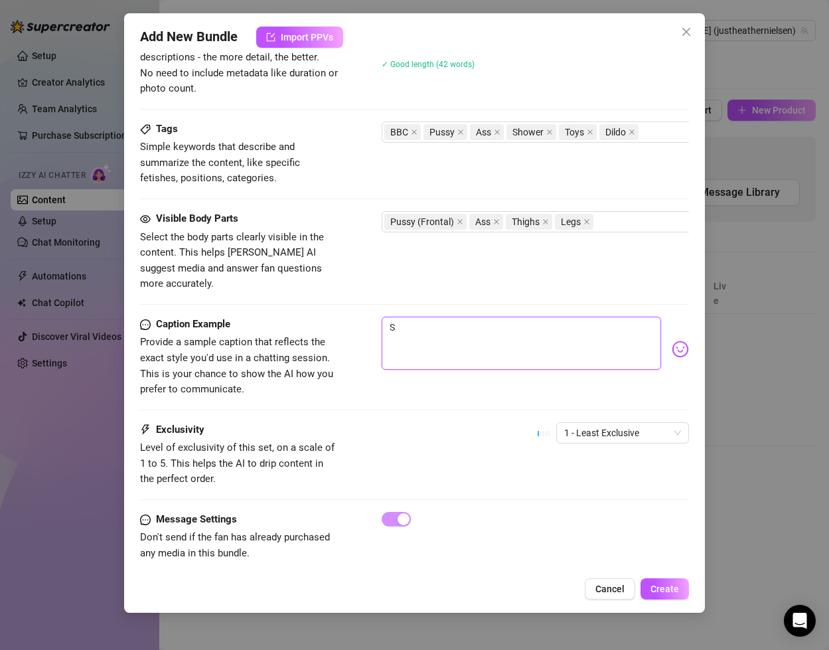
type textarea "Sh"
type textarea "Sho"
type textarea "Show"
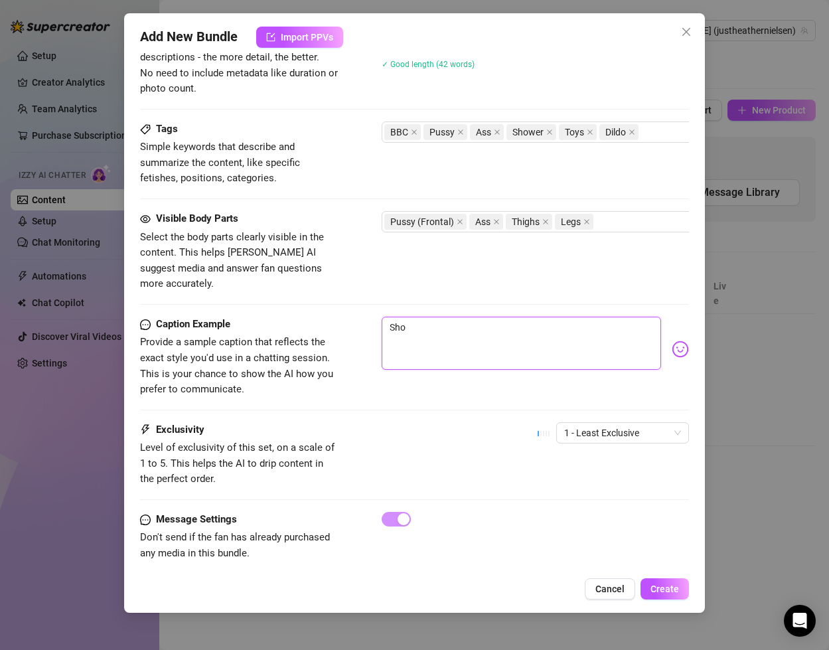
type textarea "Show"
type textarea "Showe"
type textarea "Shower"
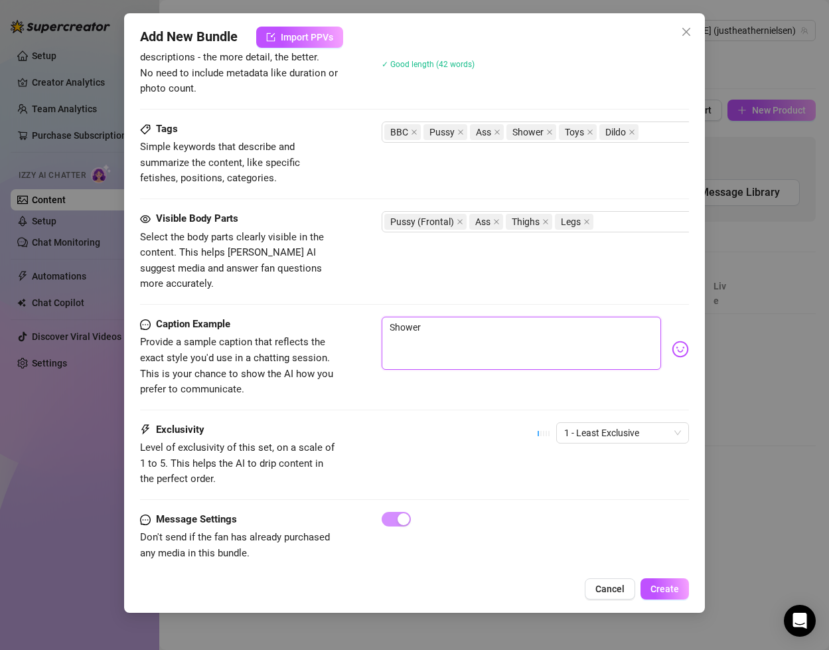
type textarea "Shower"
type textarea "Shower B"
type textarea "Shower BB"
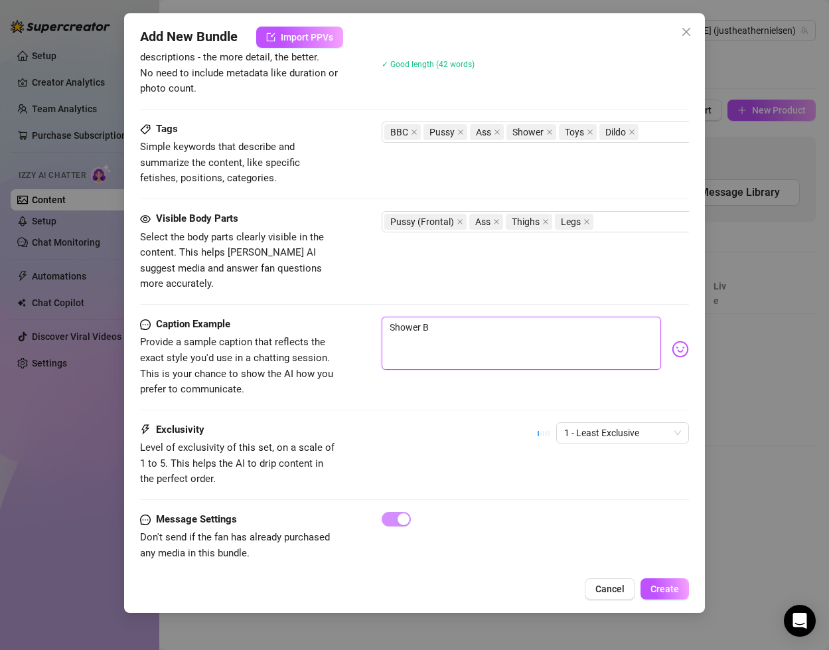
type textarea "Shower BB"
type textarea "Shower BBC"
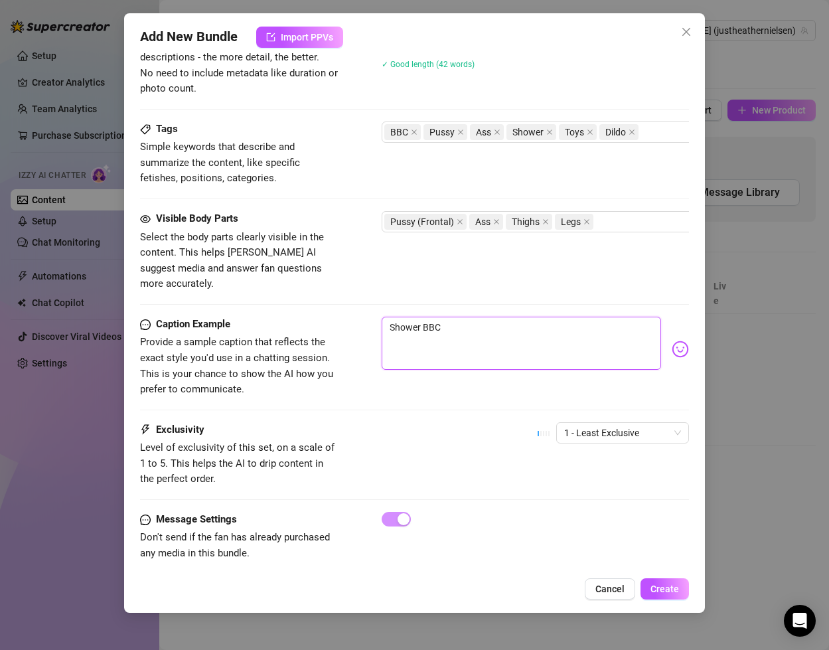
type textarea "Shower BBC d"
type textarea "Shower BBC di"
type textarea "Shower BBC did"
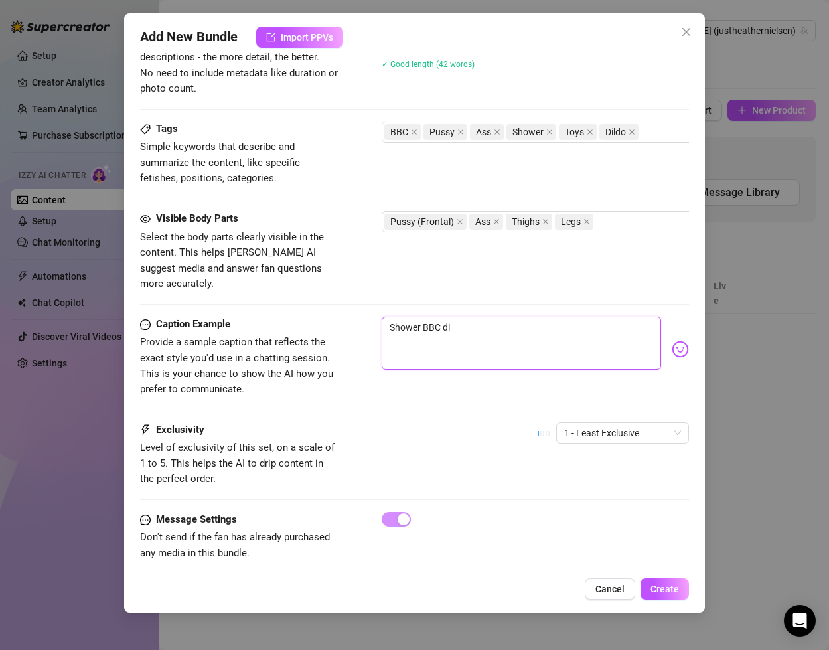
type textarea "Shower BBC did"
type textarea "Shower BBC didl"
type textarea "Shower BBC didlo"
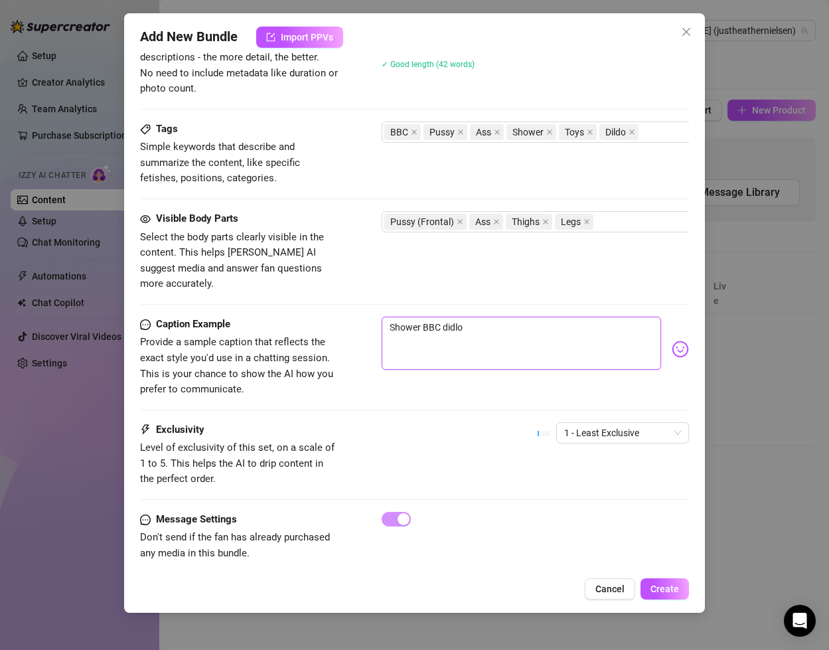
type textarea "Shower BBC didlo"
type textarea "Shower BBC didl"
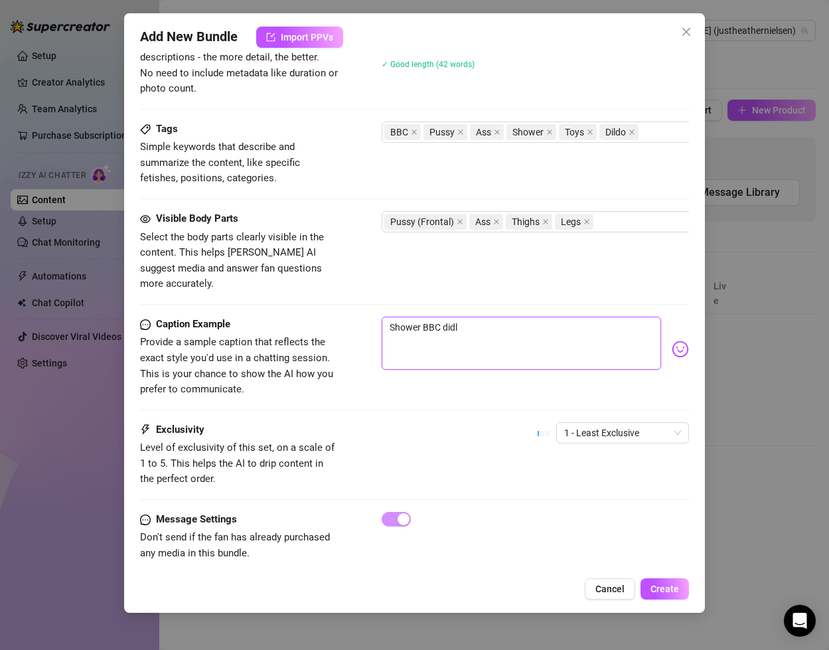
type textarea "Shower BBC did"
type textarea "Shower BBC di"
type textarea "Shower BBC dil"
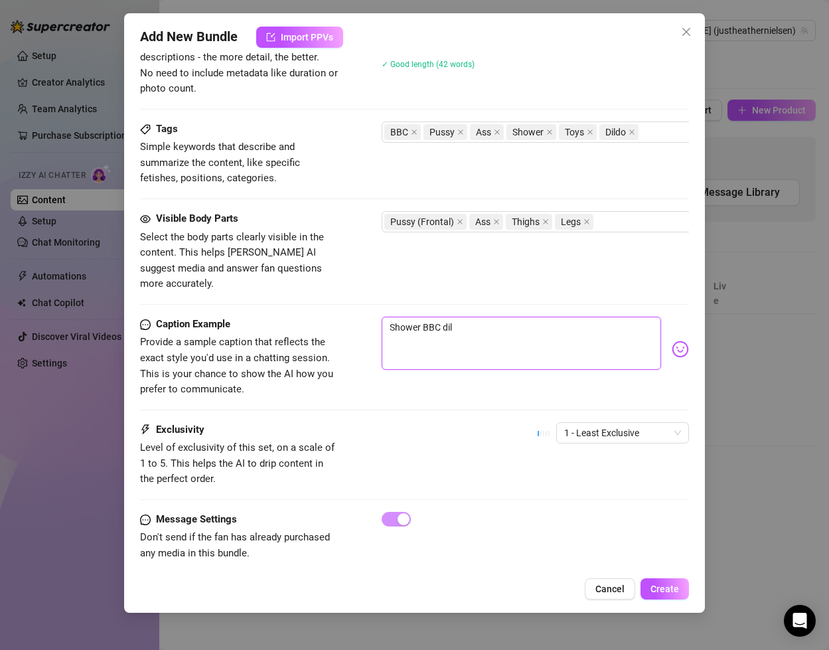
type textarea "Shower BBC dild"
type textarea "Shower BBC dildo"
click at [578, 317] on textarea "Shower BBC dildo action 😏 Massive but it fits 😜" at bounding box center [521, 343] width 279 height 53
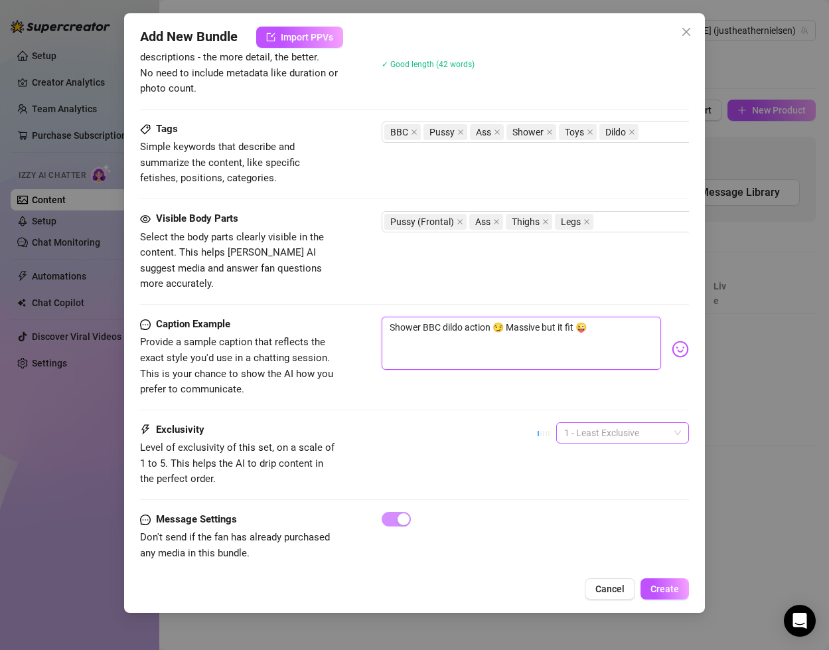
click at [598, 423] on span "1 - Least Exclusive" at bounding box center [622, 433] width 117 height 20
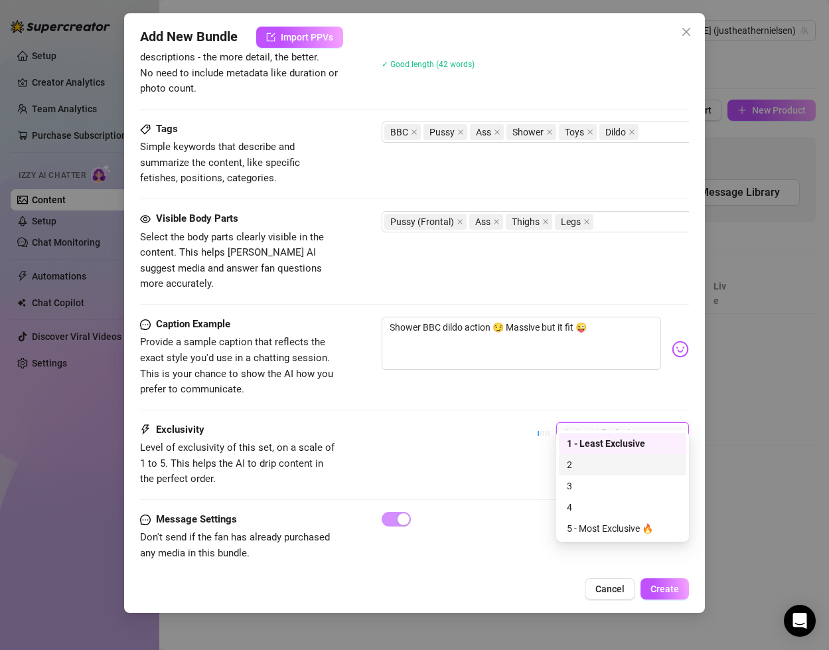
click at [588, 468] on div "2" at bounding box center [623, 465] width 112 height 15
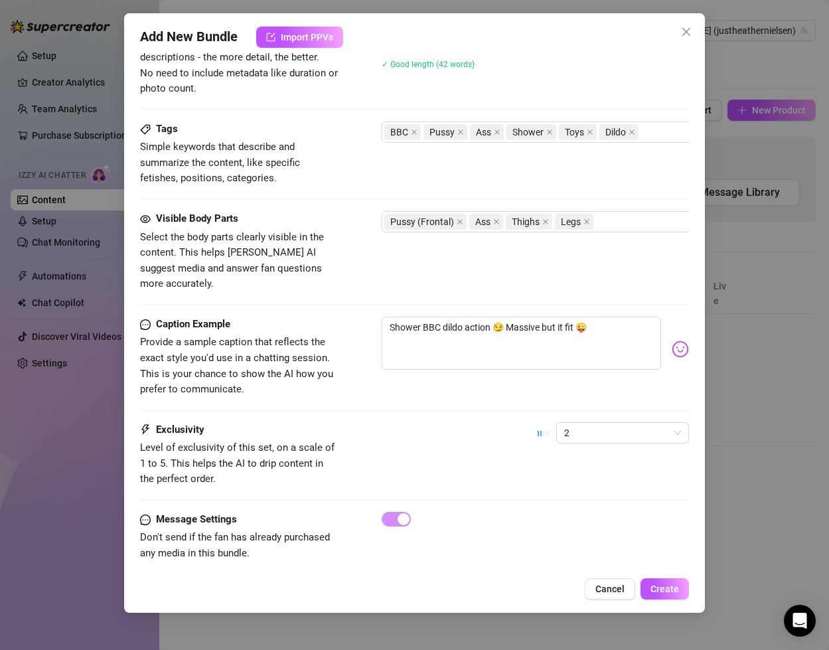
click at [497, 439] on div "Exclusivity Level of exclusivity of this set, on a scale of 1 to 5. This helps …" at bounding box center [414, 454] width 549 height 65
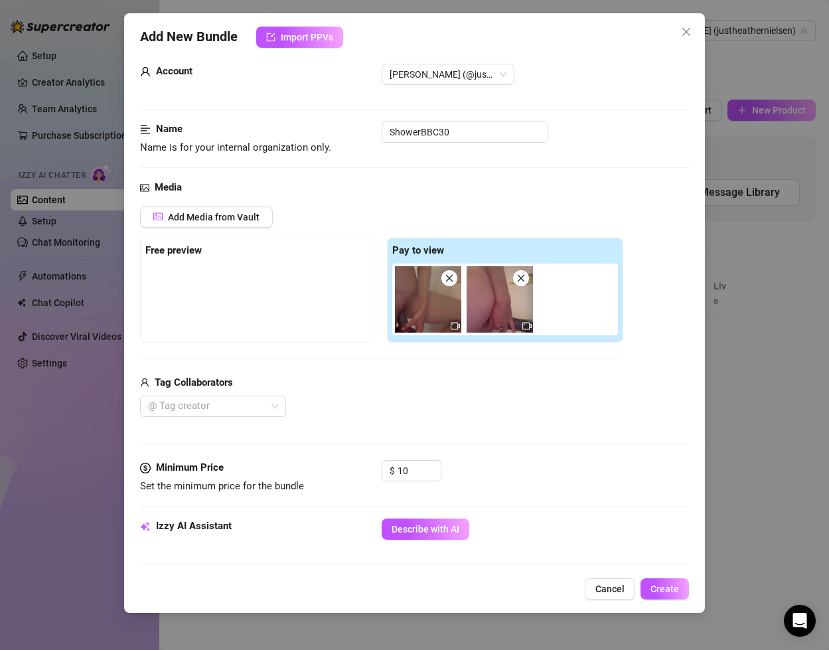
scroll to position [0, 0]
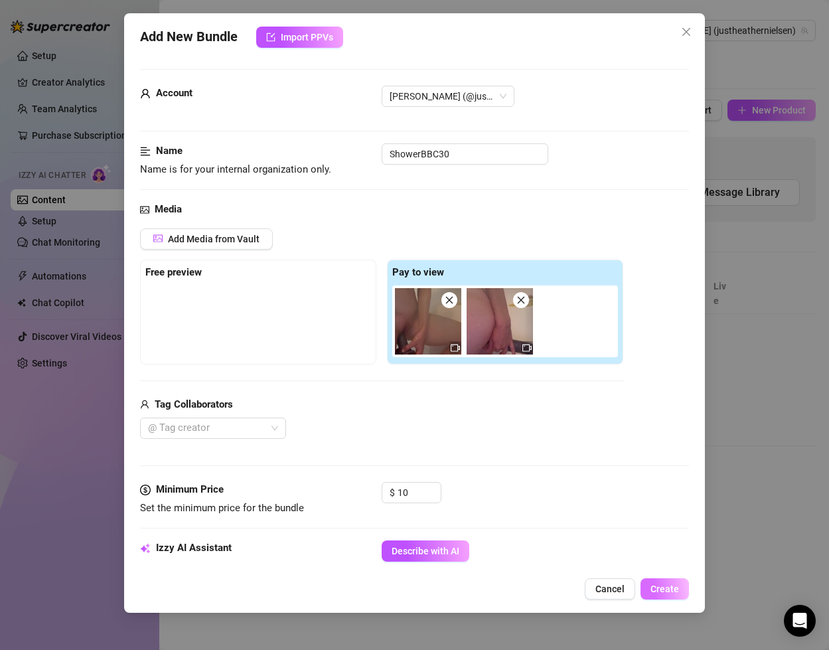
click at [675, 594] on span "Create" at bounding box center [665, 589] width 29 height 11
